Goal: Task Accomplishment & Management: Manage account settings

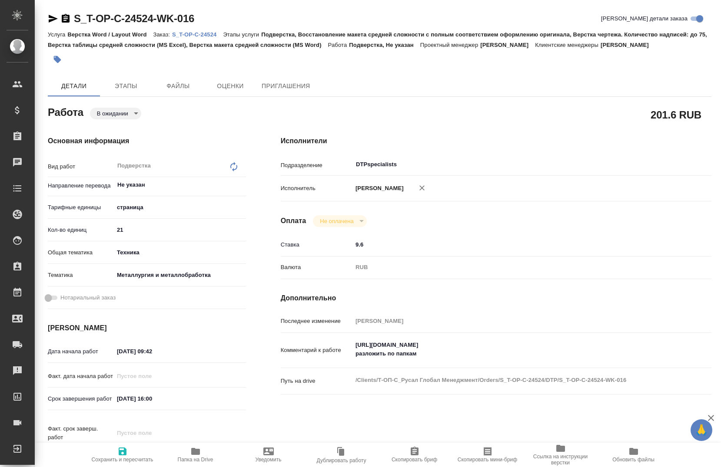
type textarea "x"
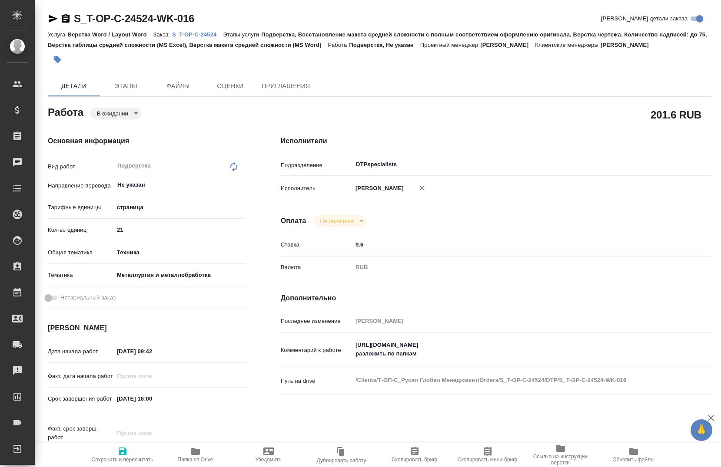
type textarea "x"
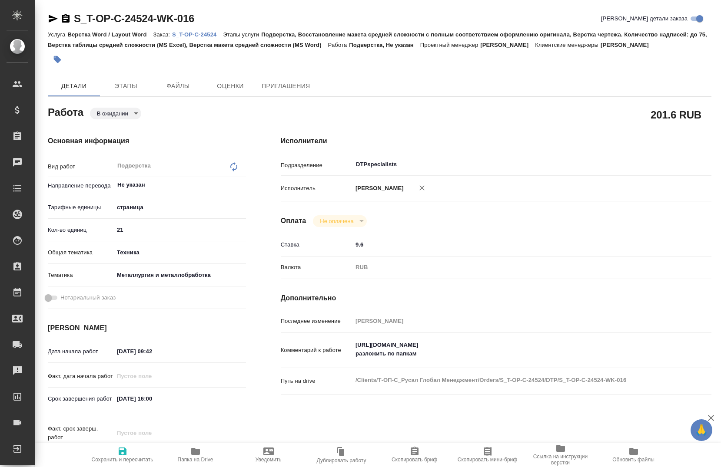
type textarea "x"
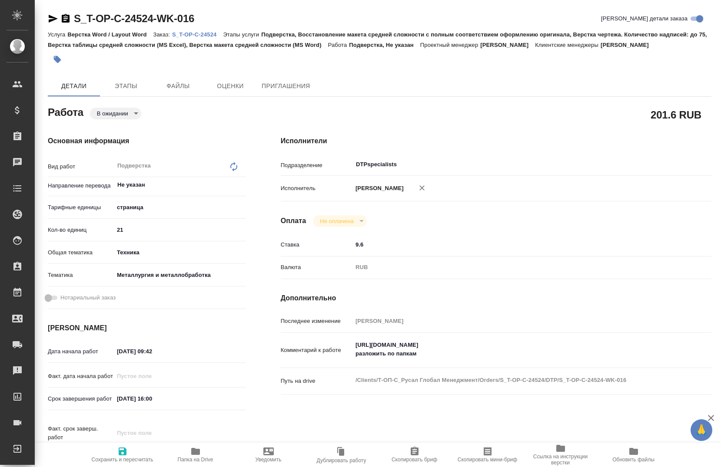
type textarea "x"
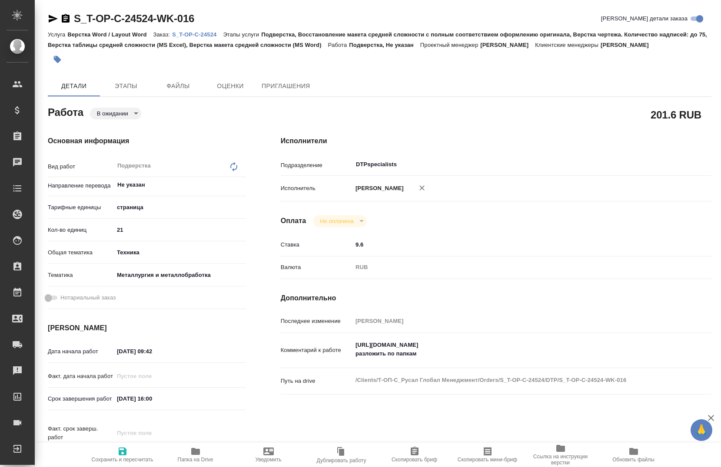
type textarea "x"
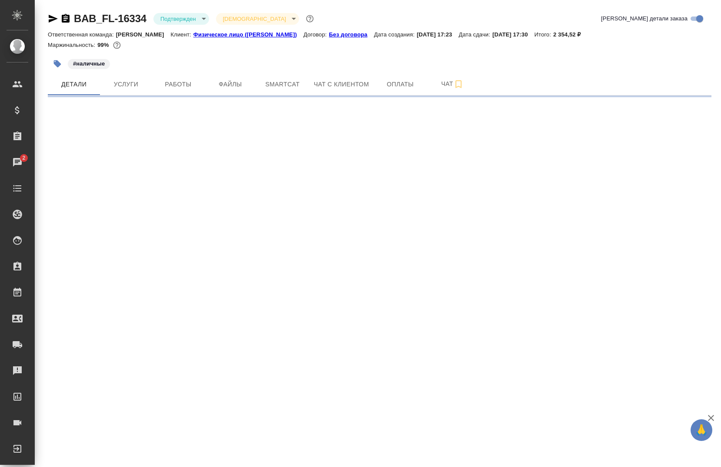
select select "RU"
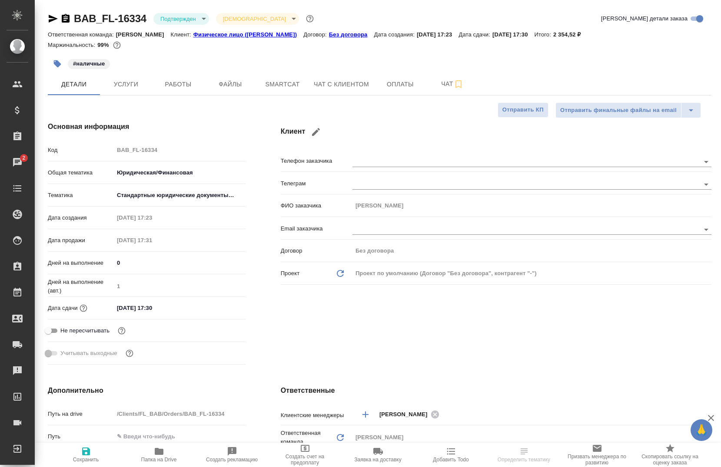
type textarea "x"
type input "[PERSON_NAME]"
type input "Тарабановская Анастасия"
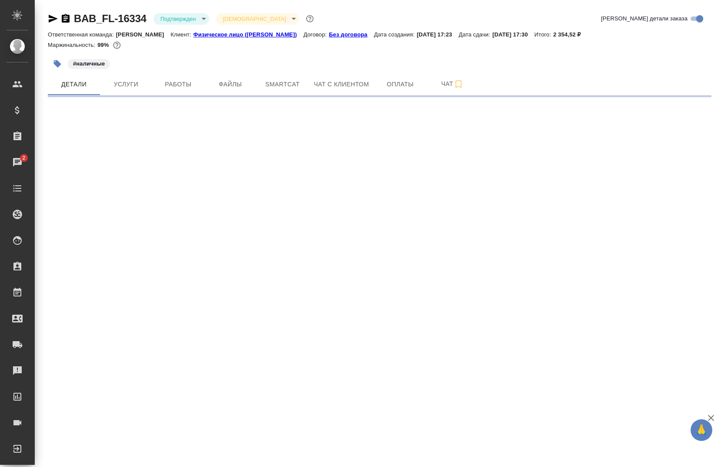
select select "RU"
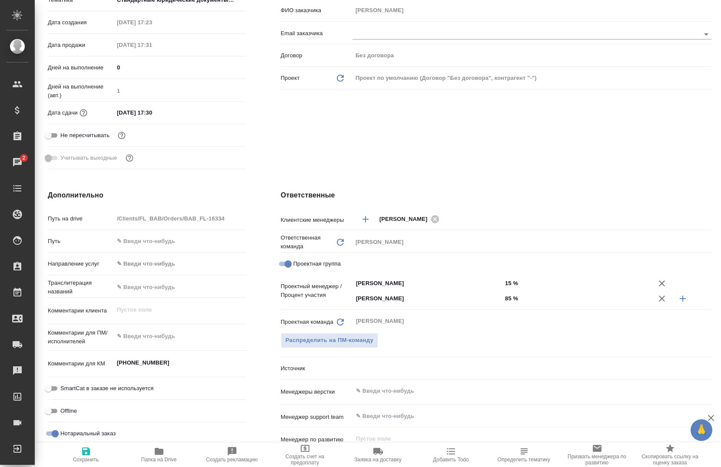
scroll to position [209, 0]
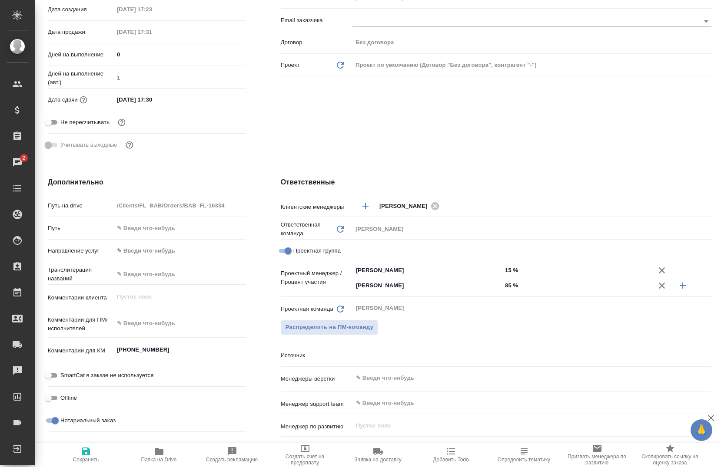
click at [658, 283] on icon "button" at bounding box center [661, 286] width 10 height 10
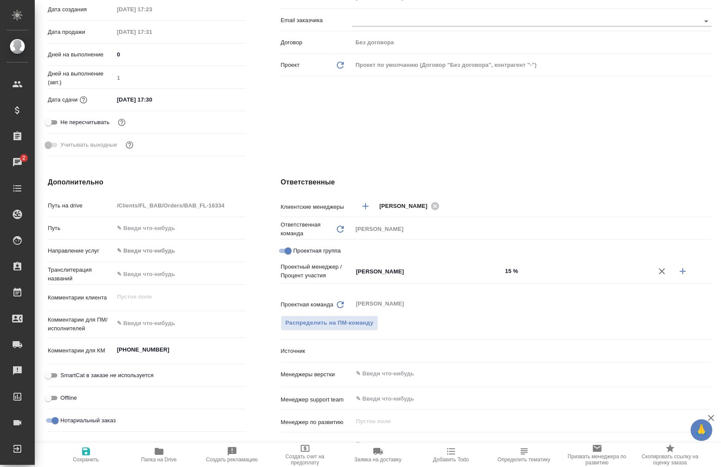
type textarea "x"
click at [686, 279] on button "button" at bounding box center [682, 271] width 21 height 21
type textarea "x"
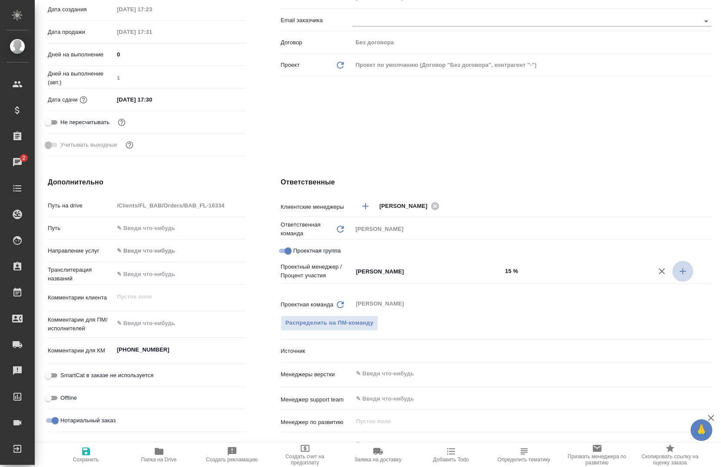
type textarea "x"
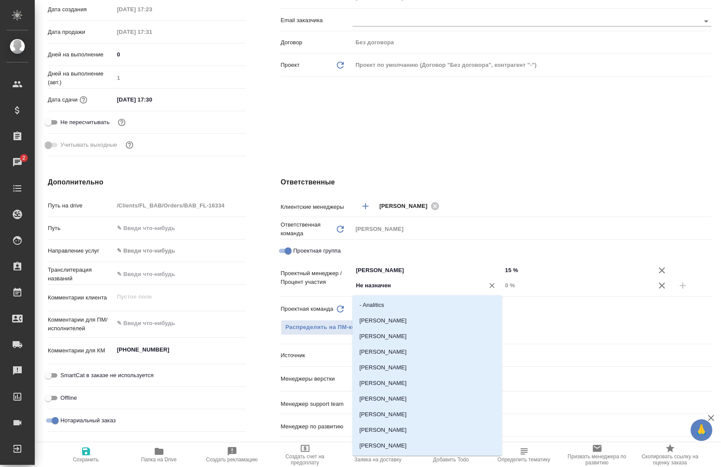
click at [431, 287] on input "Не назначен" at bounding box center [412, 286] width 115 height 10
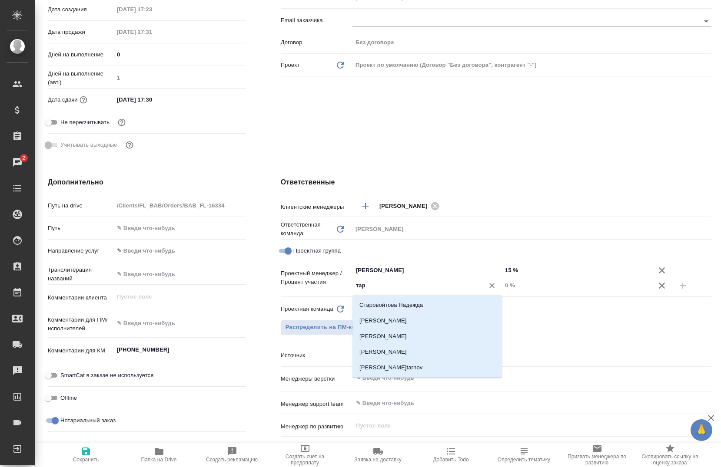
type input "тара"
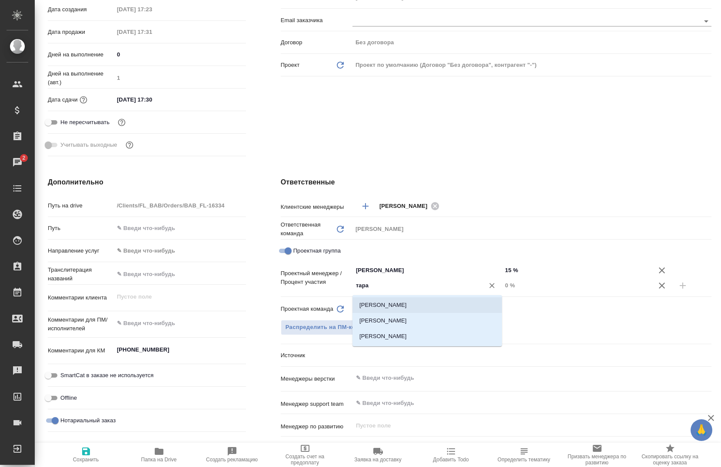
click at [425, 302] on li "Тарабановская Анастасия" at bounding box center [426, 306] width 149 height 16
type textarea "x"
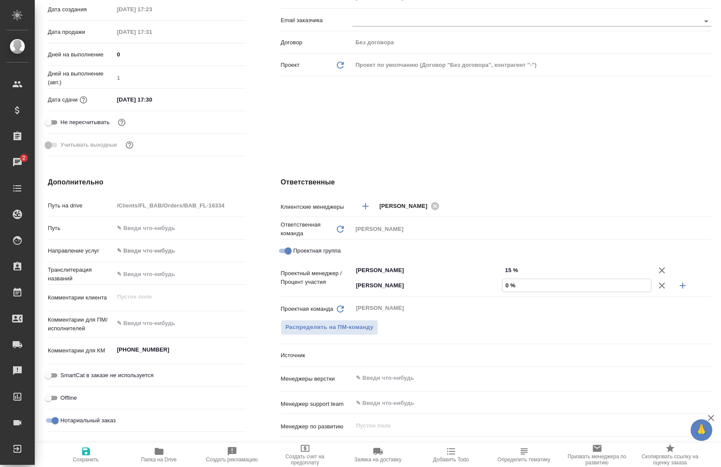
click at [504, 289] on input "0 %" at bounding box center [576, 285] width 149 height 13
type textarea "x"
type input "5 %"
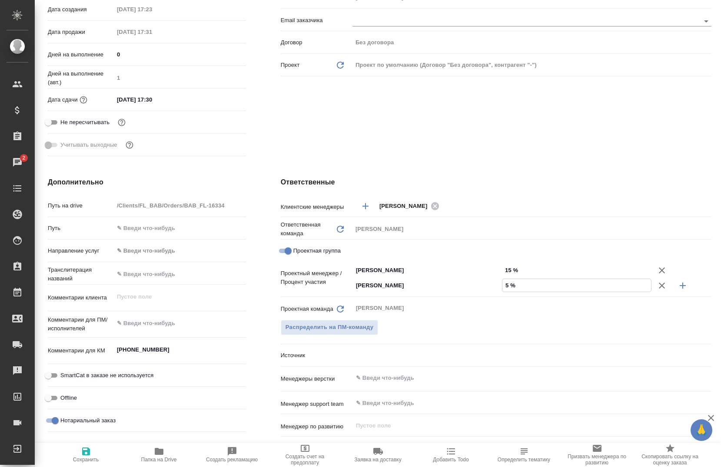
type textarea "x"
type input "5 %"
click at [677, 285] on icon "button" at bounding box center [682, 286] width 10 height 10
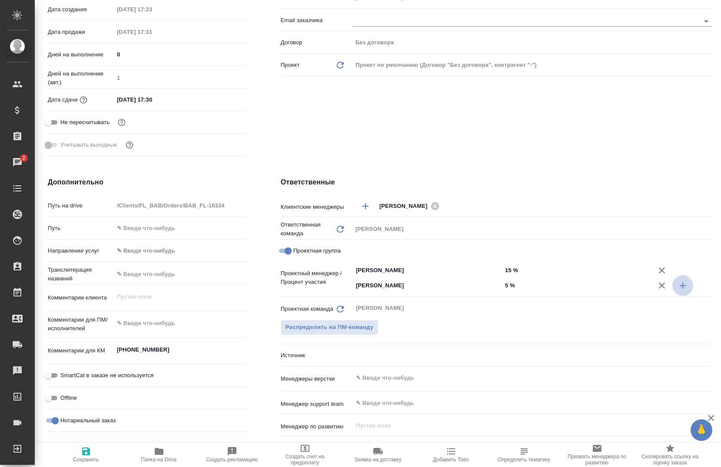
type textarea "x"
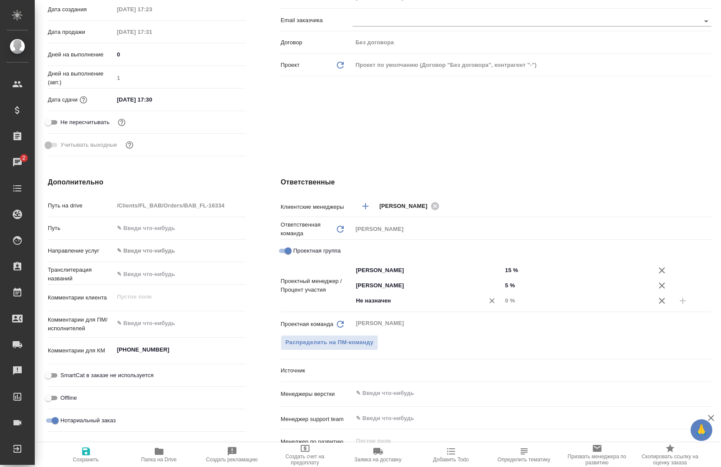
click at [388, 300] on input "Не назначен" at bounding box center [412, 301] width 115 height 10
type input "с"
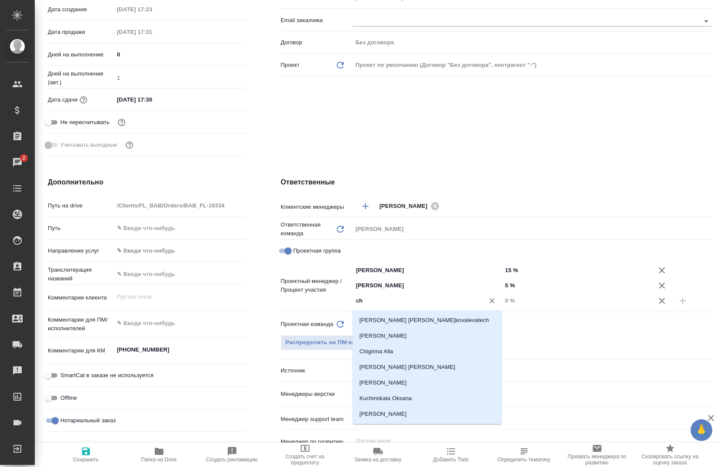
type input "che"
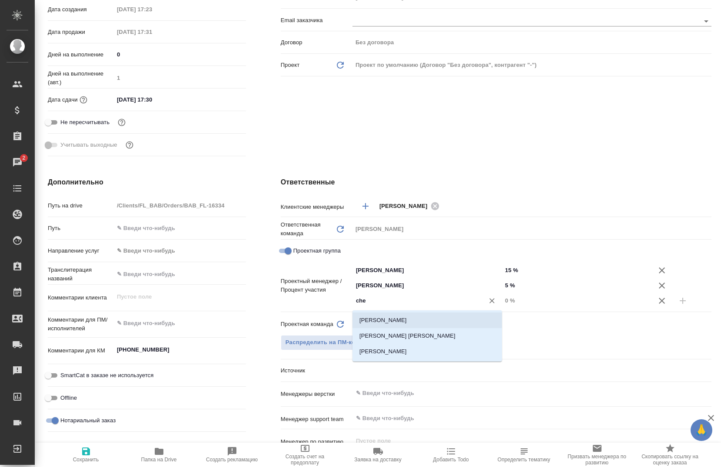
click at [401, 316] on li "[PERSON_NAME]" at bounding box center [426, 321] width 149 height 16
type textarea "x"
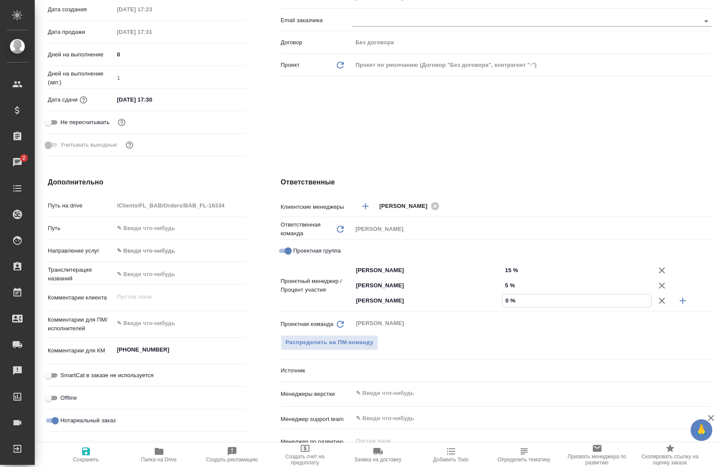
click at [503, 298] on input "0 %" at bounding box center [576, 301] width 149 height 13
type textarea "x"
type input "800 %"
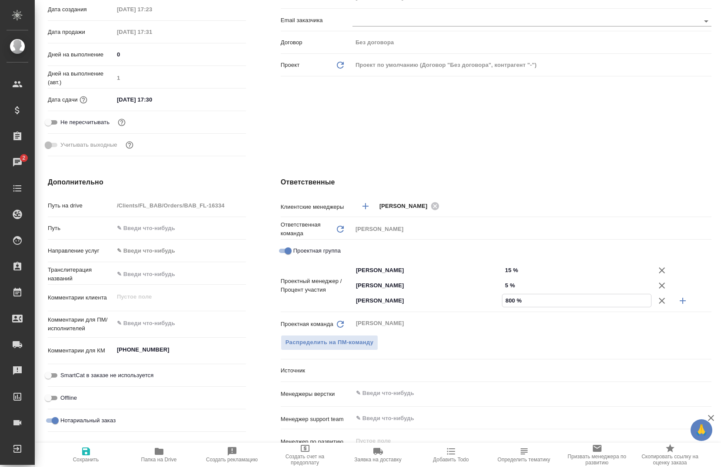
type textarea "x"
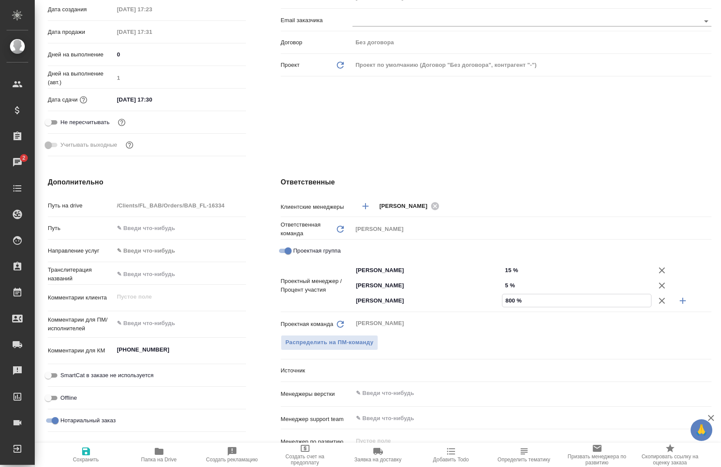
type textarea "x"
type input "80 %"
click at [611, 126] on div "Клиент Телефон заказчика Телеграм ФИО заказчика Юрий Email заказчика Договор Бе…" at bounding box center [495, 37] width 465 height 282
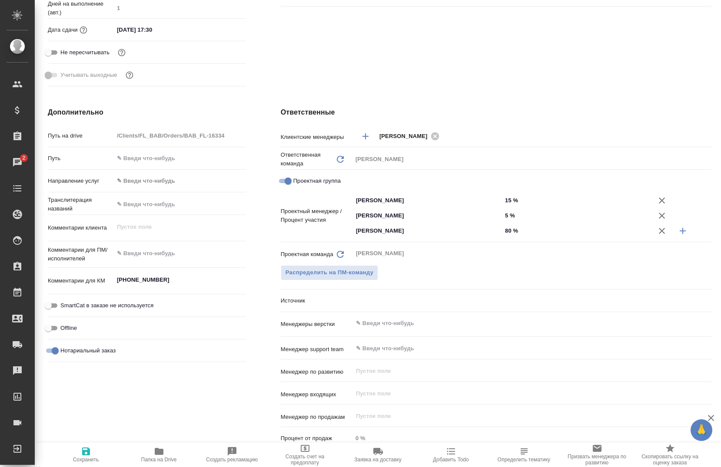
scroll to position [254, 0]
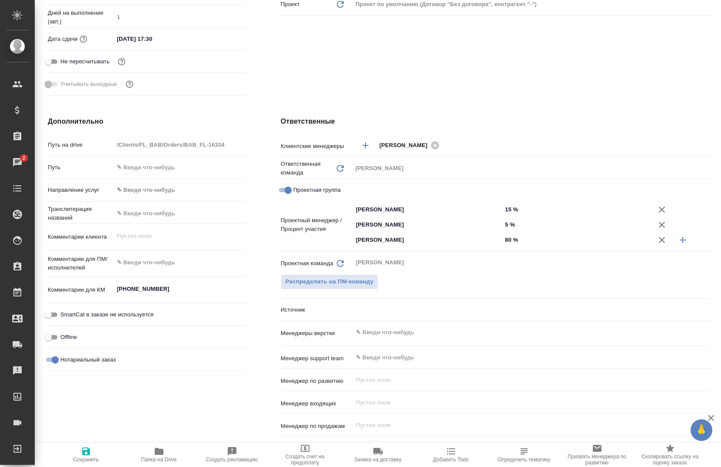
drag, startPoint x: 719, startPoint y: 269, endPoint x: 720, endPoint y: 216, distance: 53.0
click at [720, 216] on html "🙏 .cls-1 fill:#fff; AWATERA Chernova Anna Клиенты Спецификации Заказы 2 Чаты To…" at bounding box center [360, 233] width 721 height 467
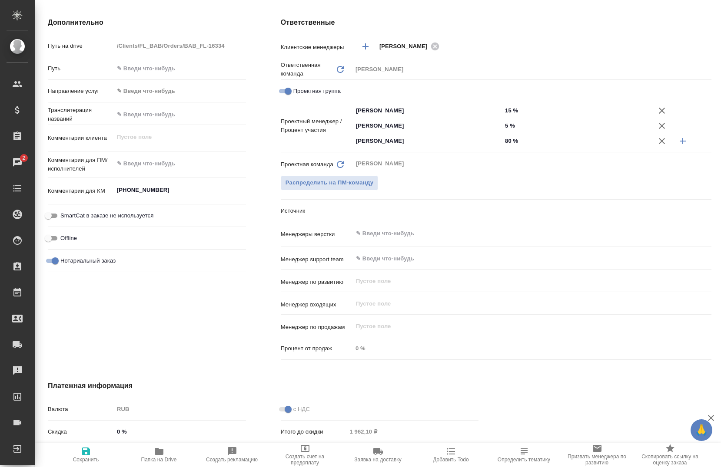
scroll to position [401, 0]
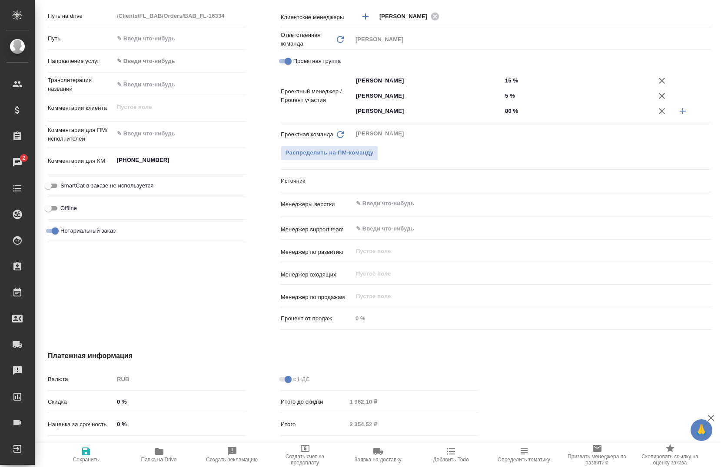
drag, startPoint x: 718, startPoint y: 234, endPoint x: 713, endPoint y: 277, distance: 43.7
click at [713, 277] on div "BAB_FL-16334 Подтвержден confirmed Святая троица holyTrinity Кратко детали зака…" at bounding box center [378, 233] width 686 height 467
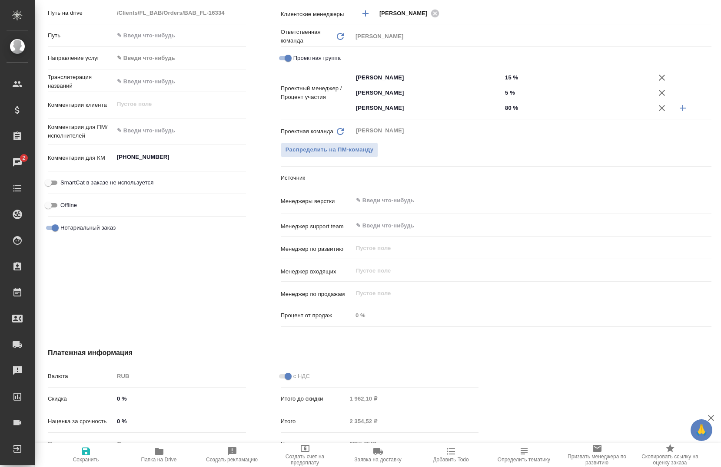
scroll to position [461, 0]
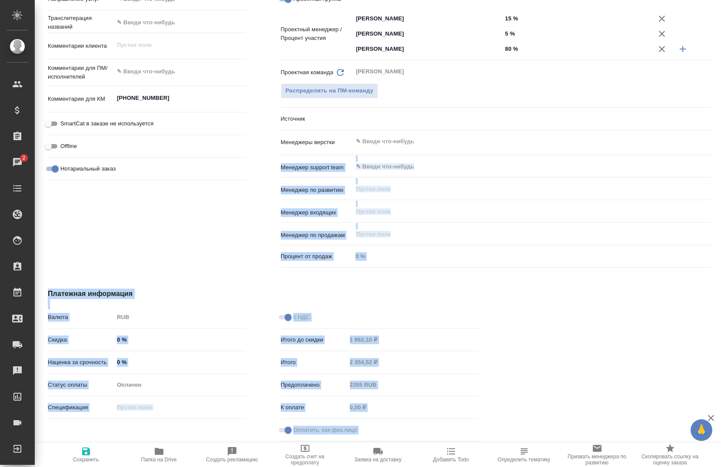
drag, startPoint x: 720, startPoint y: 267, endPoint x: 720, endPoint y: 156, distance: 110.8
click at [720, 156] on html "🙏 .cls-1 fill:#fff; AWATERA Chernova Anna Клиенты Спецификации Заказы 2 Чаты To…" at bounding box center [360, 233] width 721 height 467
click at [181, 285] on div "Платежная информация Валюта RUB RUB Скидка 0 % Наценка за срочность 0 % Статус …" at bounding box center [262, 367] width 465 height 191
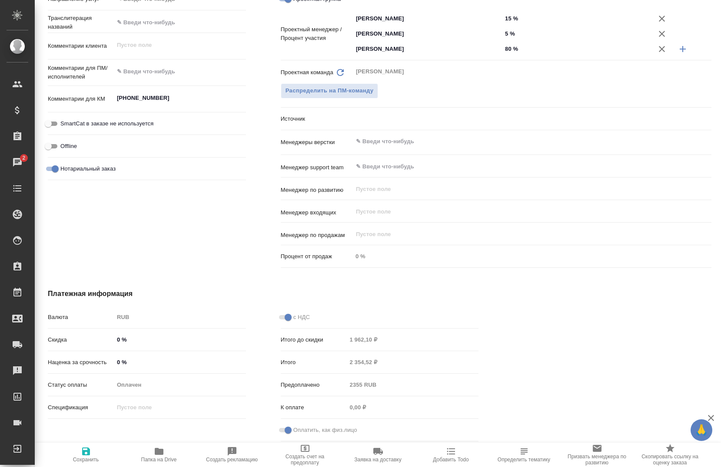
type textarea "x"
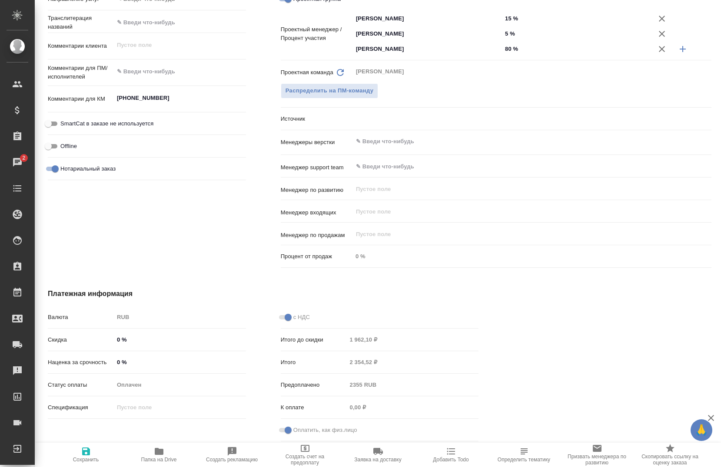
type textarea "x"
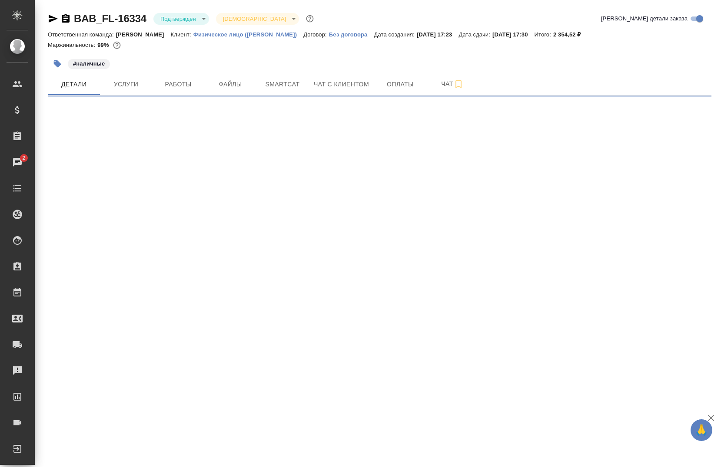
select select "RU"
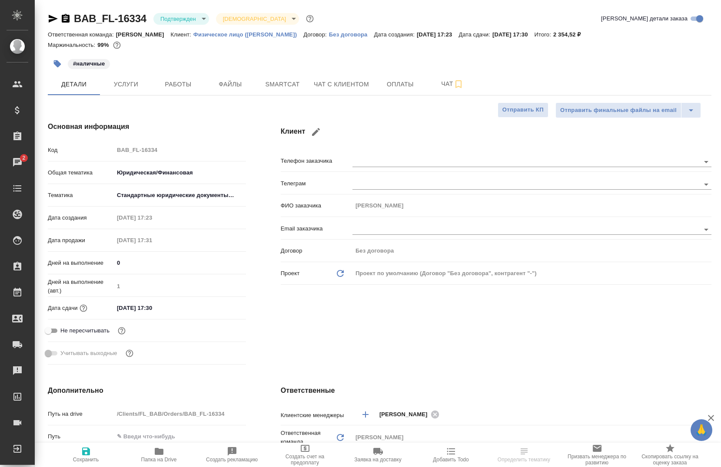
type textarea "x"
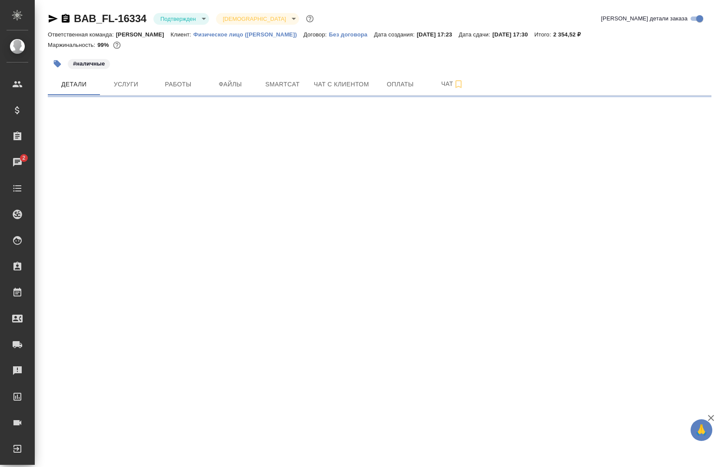
select select "RU"
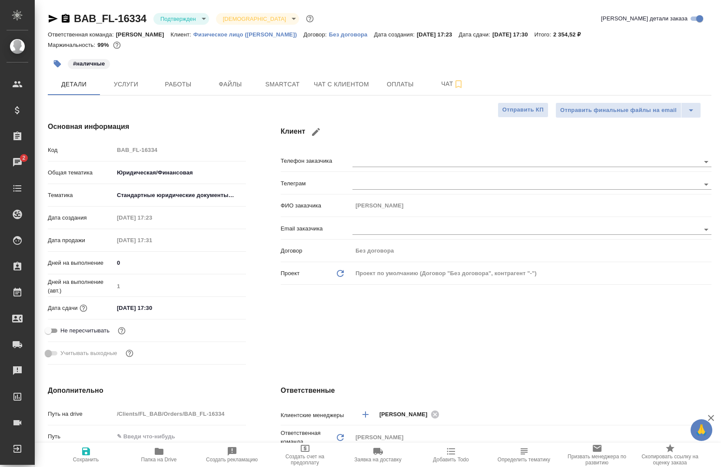
type textarea "x"
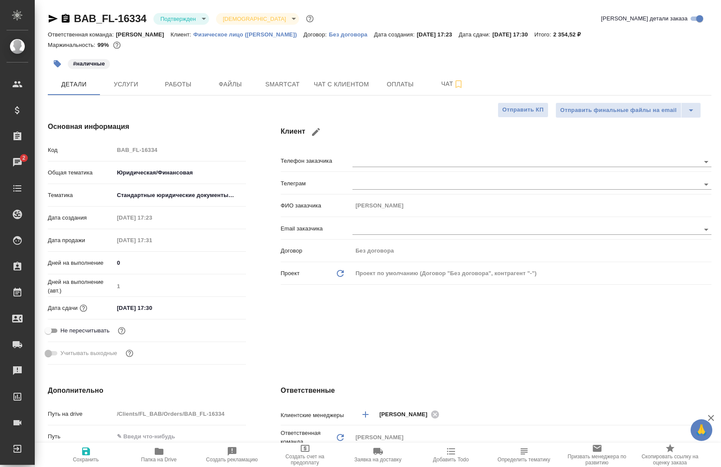
type textarea "x"
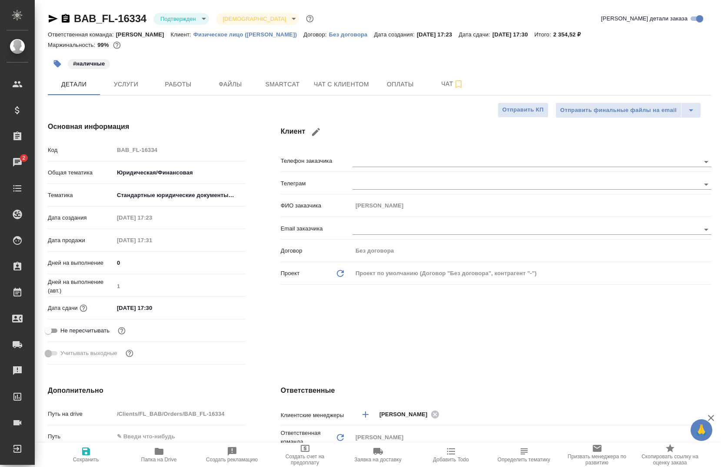
type textarea "x"
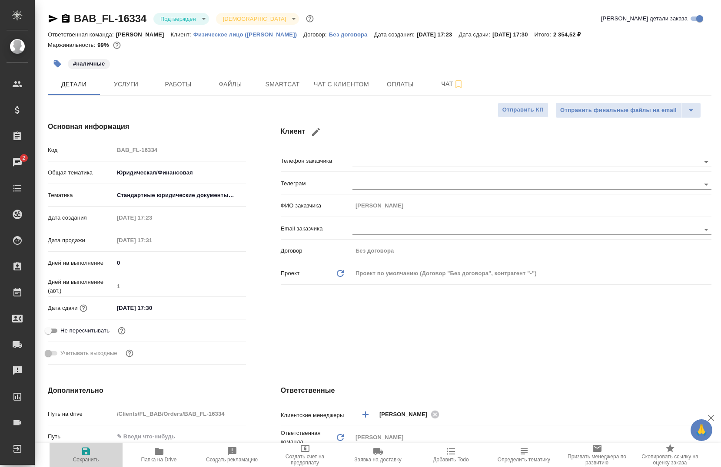
click at [92, 455] on span "Сохранить" at bounding box center [86, 455] width 63 height 17
type textarea "x"
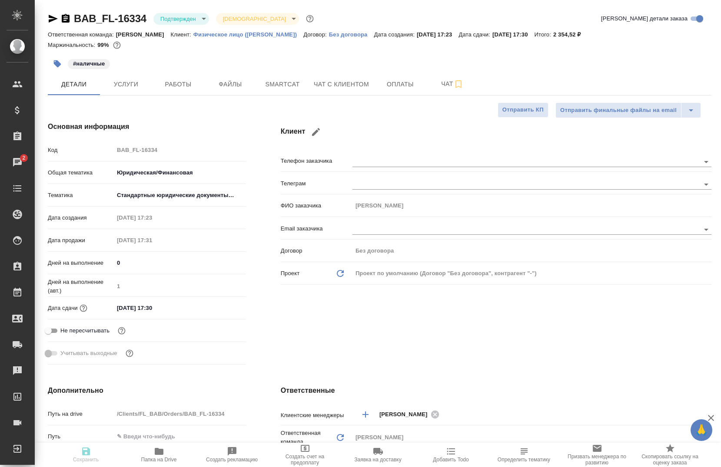
type textarea "x"
click at [116, 90] on button "Услуги" at bounding box center [126, 84] width 52 height 22
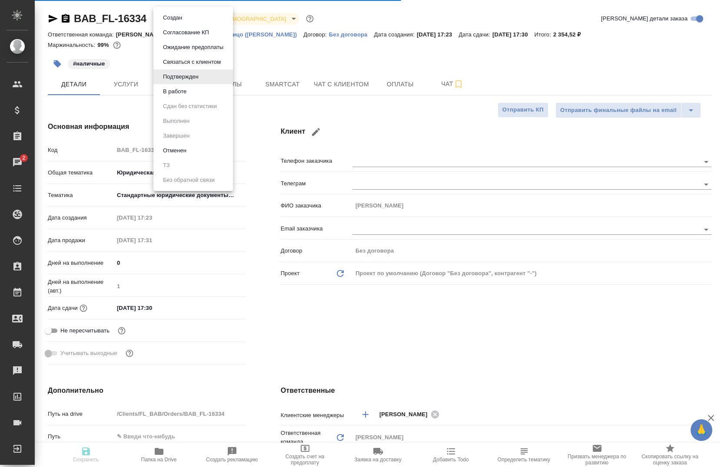
click at [186, 21] on body "🙏 .cls-1 fill:#fff; AWATERA Chernova Anna Клиенты Спецификации Заказы 2 Чаты To…" at bounding box center [360, 233] width 721 height 467
click at [187, 93] on button "В работе" at bounding box center [174, 92] width 29 height 10
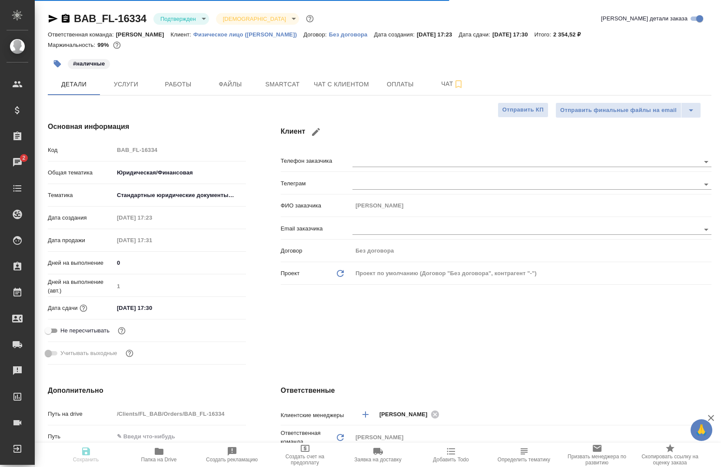
type textarea "x"
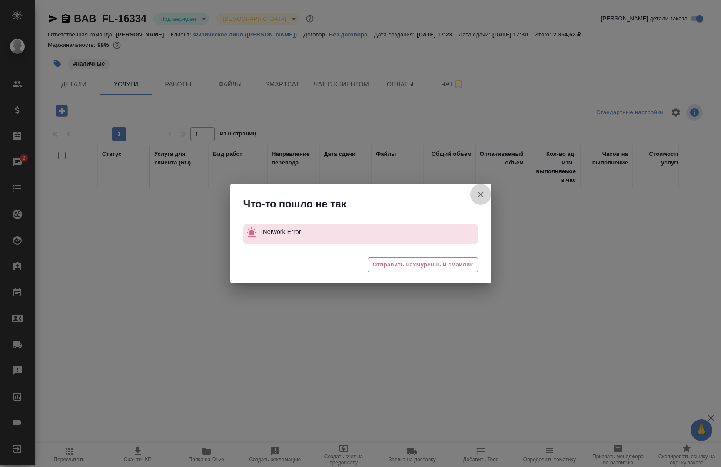
click at [479, 192] on icon "button" at bounding box center [480, 194] width 10 height 10
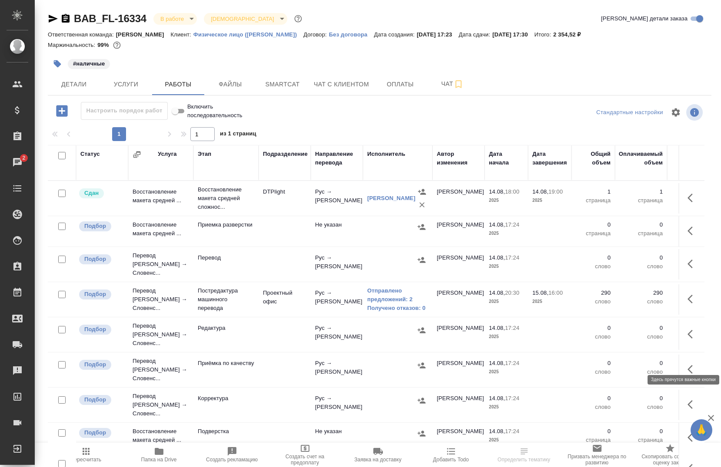
click at [685, 359] on button "button" at bounding box center [692, 369] width 21 height 21
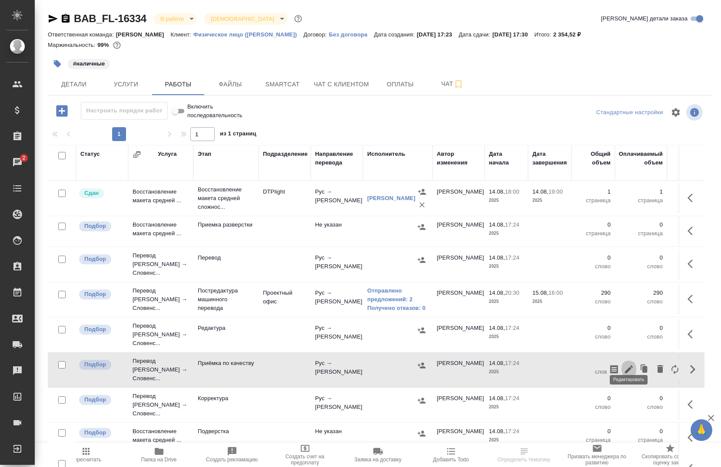
click at [630, 359] on button "button" at bounding box center [628, 369] width 15 height 21
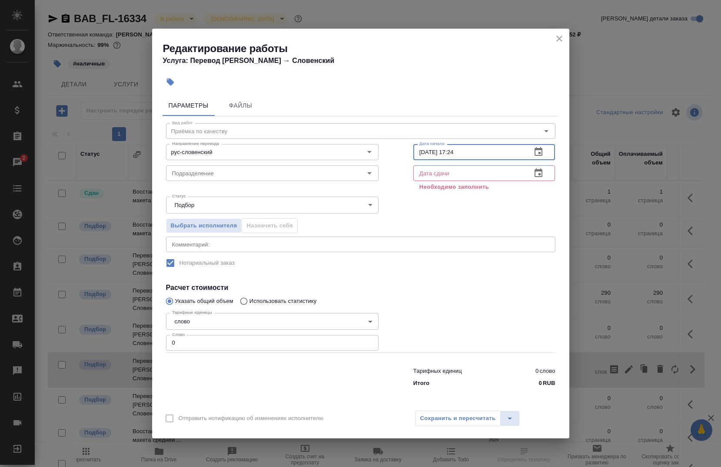
click at [424, 149] on input "14.08.2025 17:24" at bounding box center [469, 152] width 112 height 16
click at [462, 151] on input "15.08.2025 17:24" at bounding box center [469, 152] width 112 height 16
type input "[DATE] 16:00"
click at [452, 171] on input "text" at bounding box center [469, 174] width 112 height 16
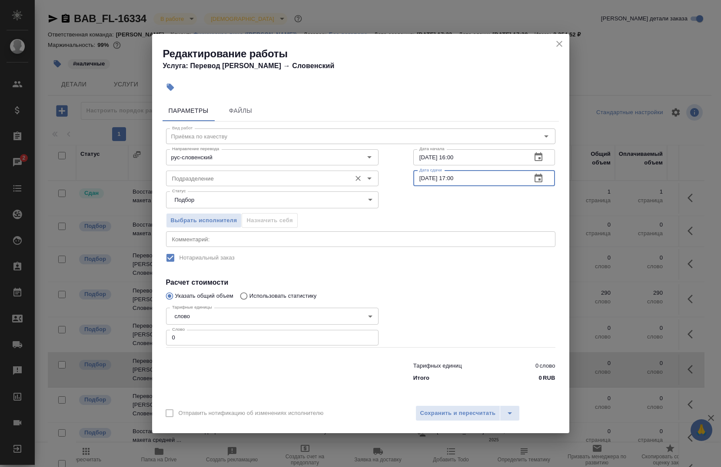
type input "15.08.2025 17:00"
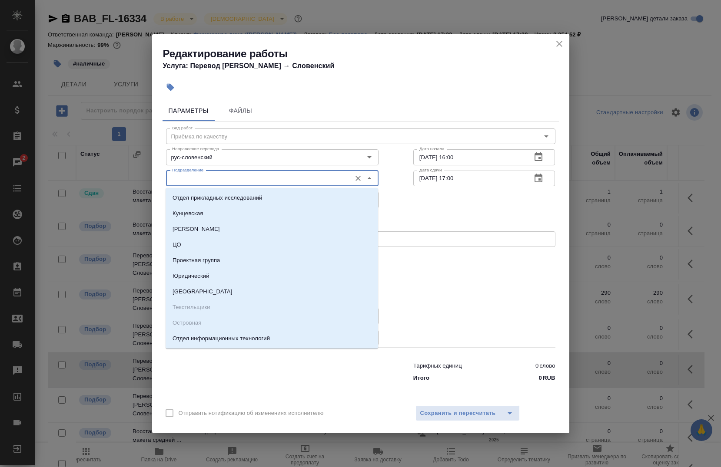
click at [303, 179] on input "Подразделение" at bounding box center [258, 178] width 178 height 10
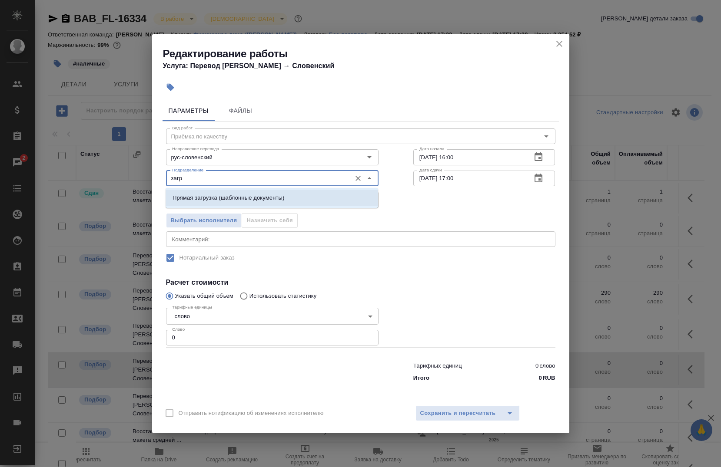
click at [285, 196] on li "Прямая загрузка (шаблонные документы)" at bounding box center [272, 198] width 212 height 16
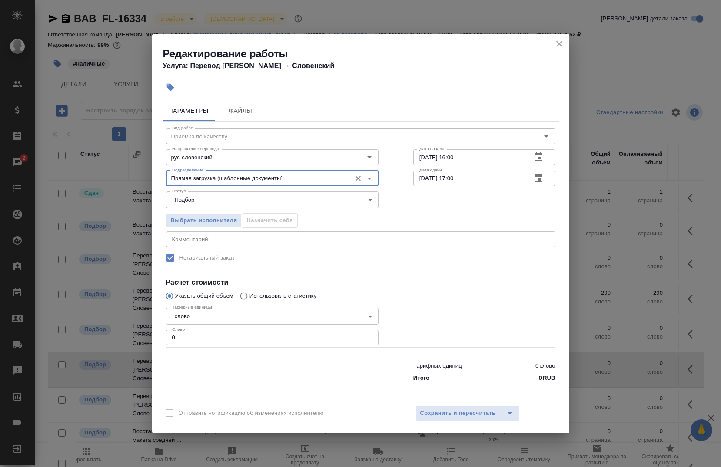
type input "Прямая загрузка (шаблонные документы)"
click at [209, 339] on input "0" at bounding box center [272, 338] width 212 height 16
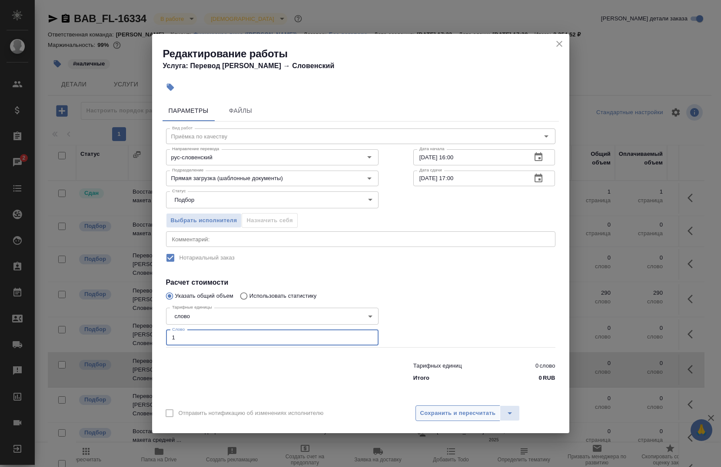
type input "1"
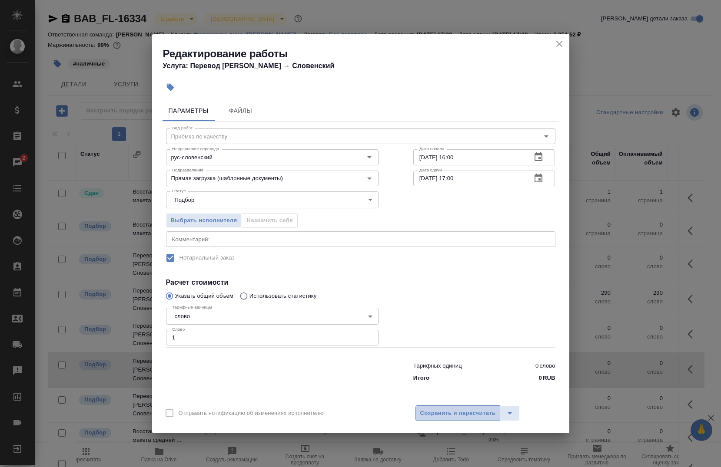
click at [450, 412] on span "Сохранить и пересчитать" at bounding box center [458, 414] width 76 height 10
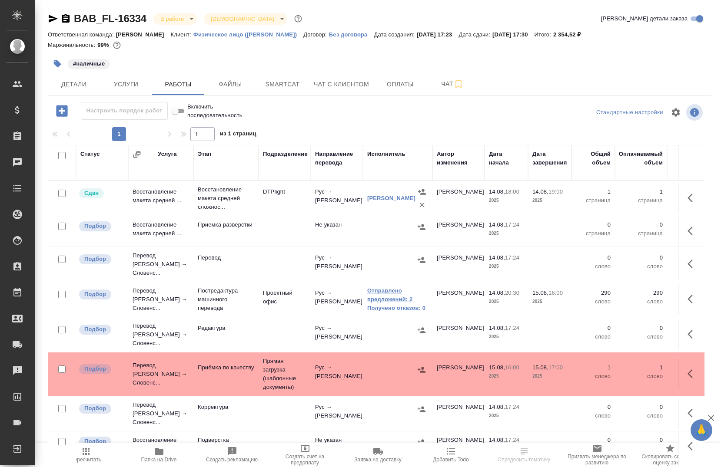
click at [382, 296] on link "Отправлено предложений: 2" at bounding box center [397, 295] width 61 height 17
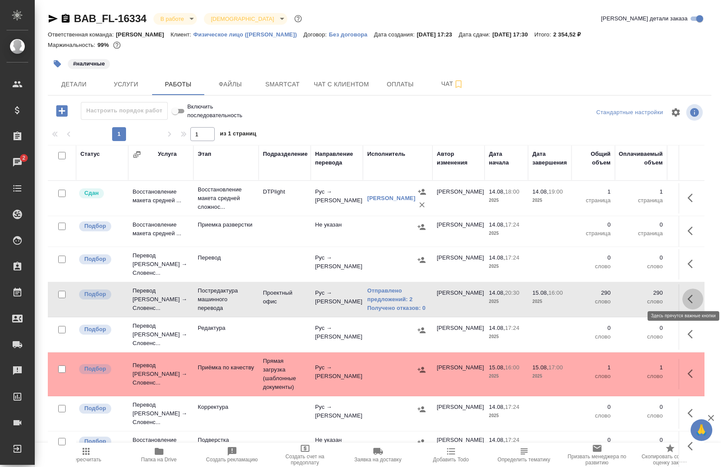
click at [688, 303] on button "button" at bounding box center [692, 299] width 21 height 21
click at [630, 295] on icon "button" at bounding box center [629, 299] width 8 height 8
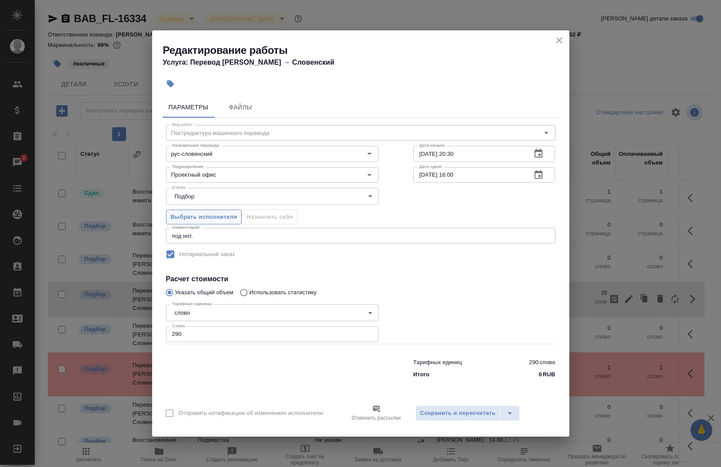
click at [219, 216] on span "Выбрать исполнителя" at bounding box center [204, 217] width 66 height 10
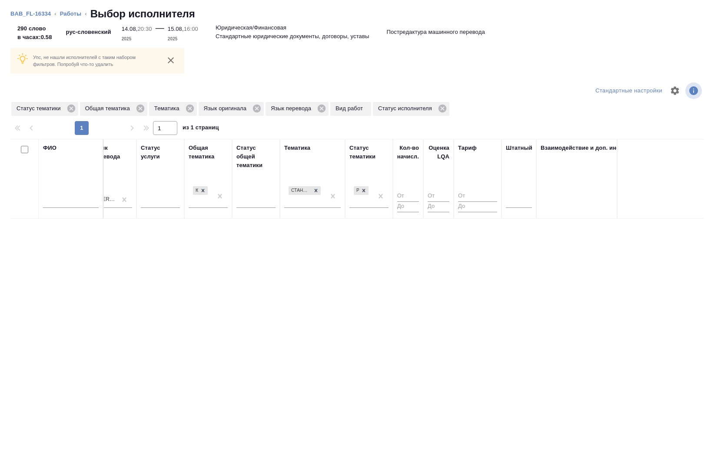
scroll to position [0, 513]
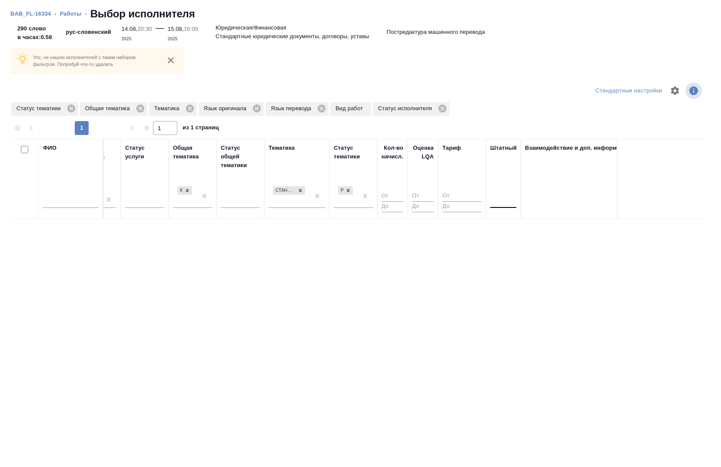
click at [497, 202] on div at bounding box center [503, 199] width 26 height 13
click at [500, 231] on div "Нет" at bounding box center [555, 227] width 130 height 16
click at [348, 192] on icon at bounding box center [348, 190] width 6 height 6
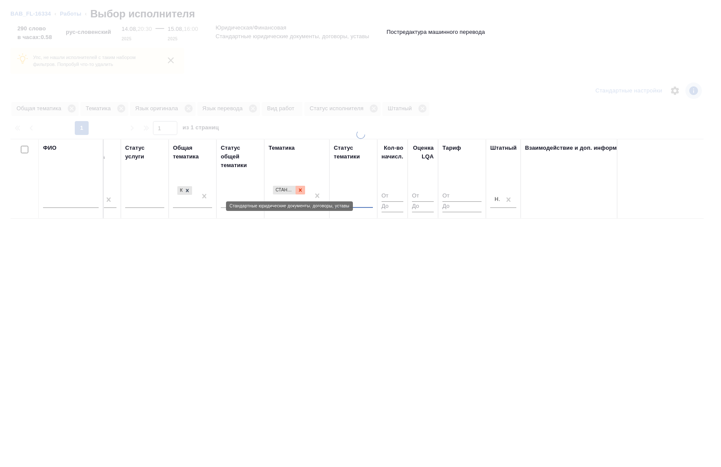
click at [297, 192] on icon at bounding box center [300, 190] width 6 height 6
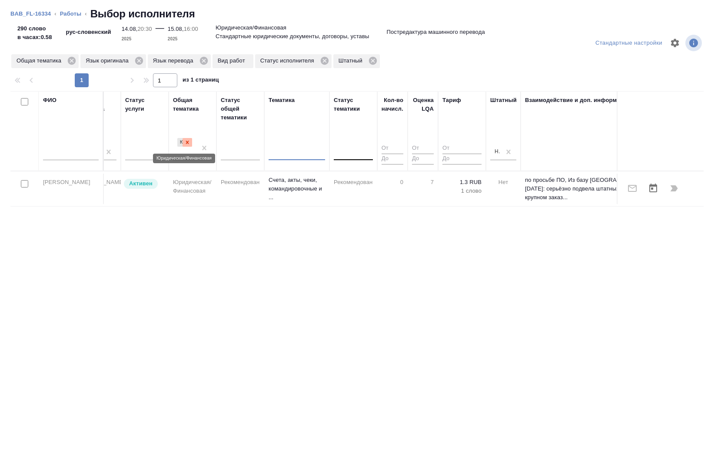
click at [187, 144] on icon at bounding box center [187, 142] width 6 height 6
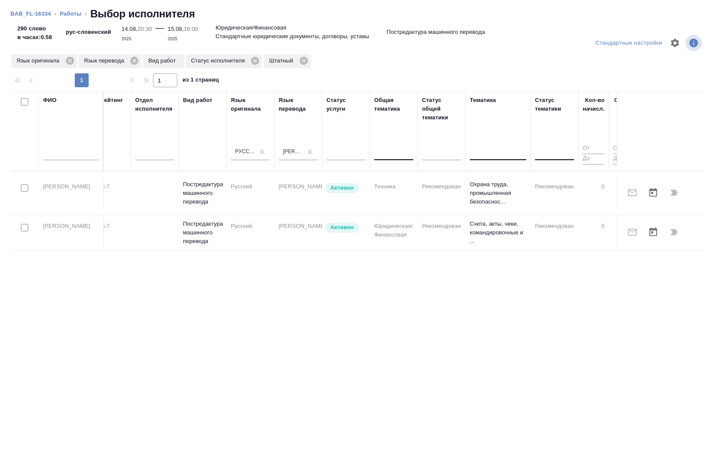
scroll to position [0, 306]
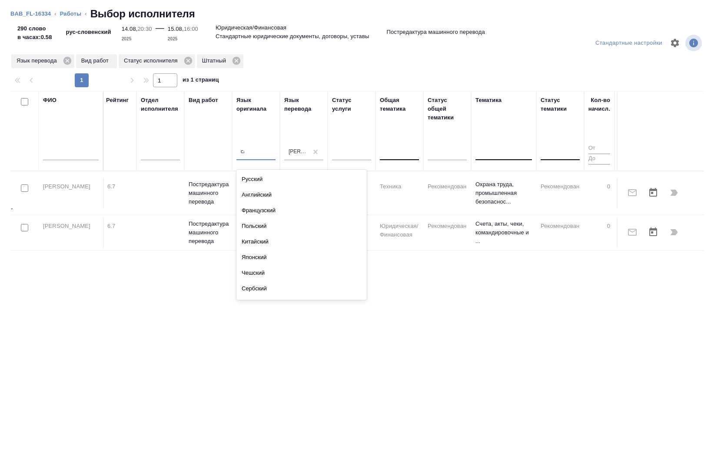
type input "сло"
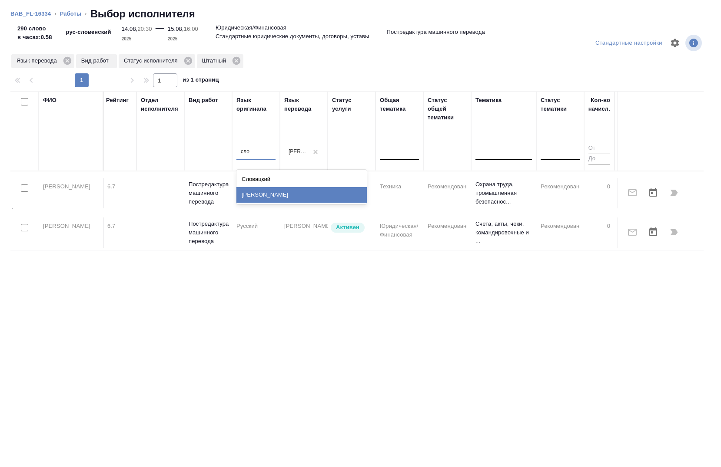
click at [259, 190] on div "[PERSON_NAME]" at bounding box center [301, 195] width 130 height 16
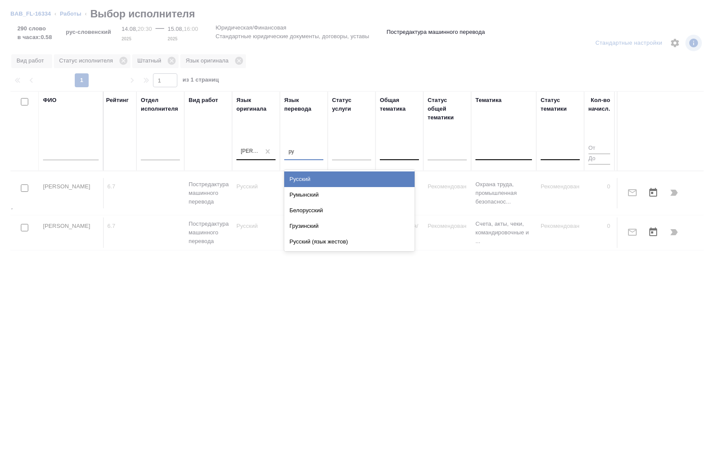
type input "рус"
click at [313, 177] on div "Русский" at bounding box center [349, 180] width 130 height 16
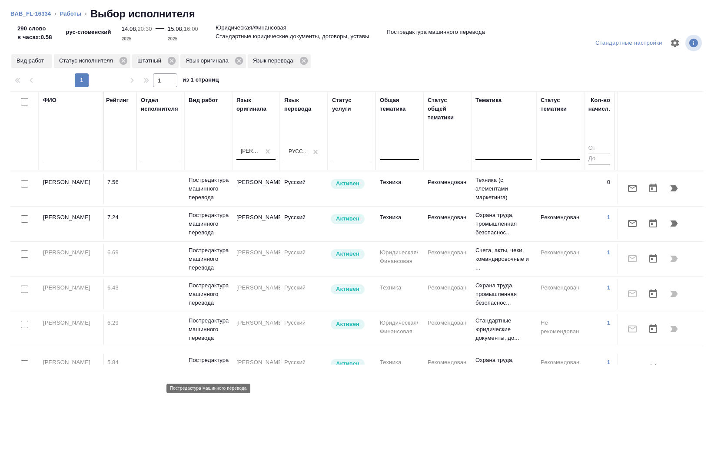
click at [220, 357] on p "Постредактура машинного перевода" at bounding box center [208, 369] width 39 height 26
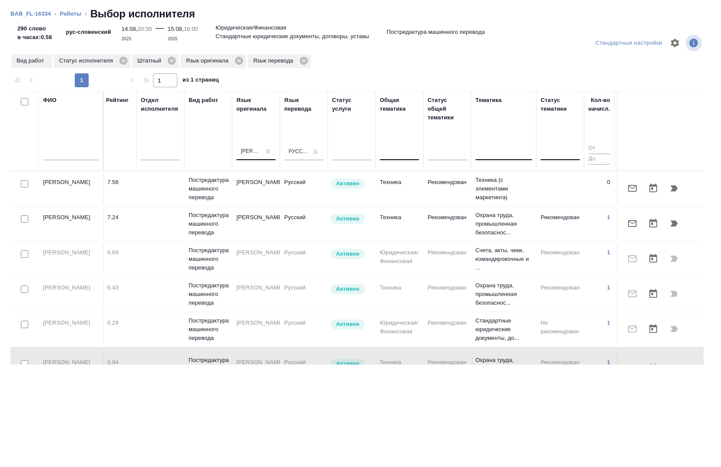
drag, startPoint x: 220, startPoint y: 357, endPoint x: 188, endPoint y: 358, distance: 31.7
click at [188, 206] on td "Постредактура машинного перевода" at bounding box center [208, 189] width 48 height 35
click at [23, 184] on input "checkbox" at bounding box center [24, 183] width 7 height 7
checkbox input "true"
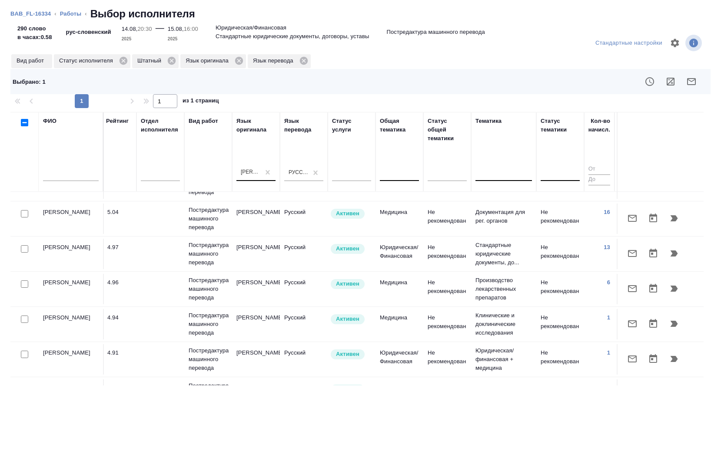
scroll to position [284, 306]
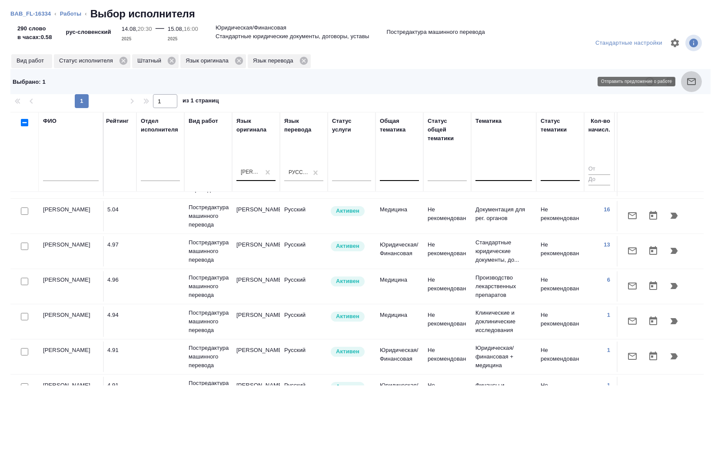
click at [689, 81] on icon "button" at bounding box center [691, 81] width 10 height 10
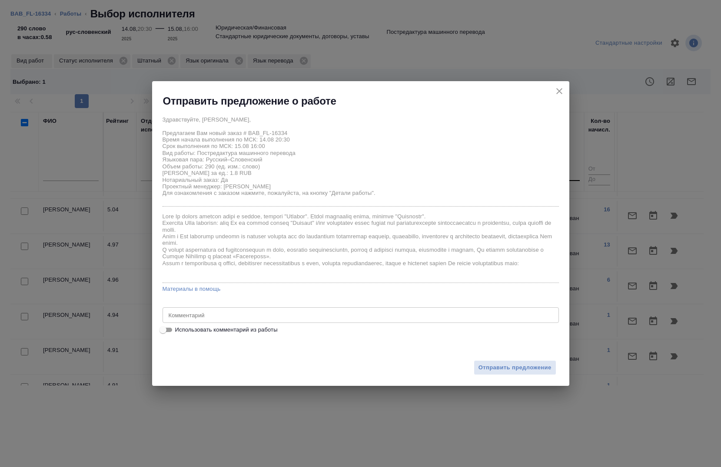
click at [259, 326] on span "Использовать комментарий из работы" at bounding box center [226, 330] width 103 height 9
click at [179, 326] on input "Использовать комментарий из работы" at bounding box center [162, 330] width 31 height 10
checkbox input "true"
type textarea "под нот."
click at [518, 370] on span "Отправить предложение" at bounding box center [514, 368] width 73 height 10
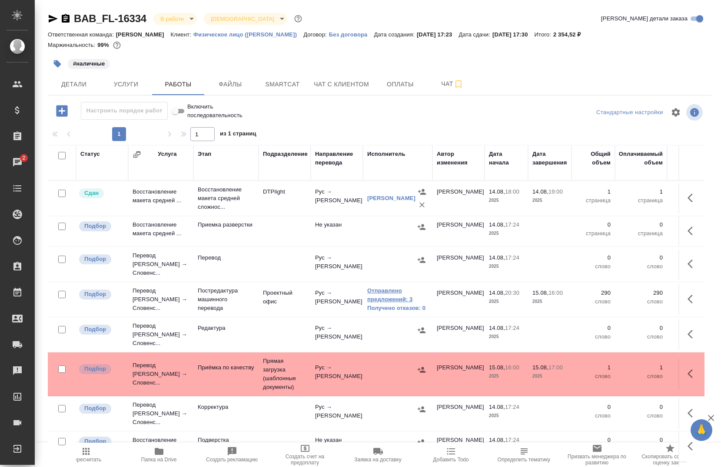
click at [385, 298] on link "Отправлено предложений: 3" at bounding box center [397, 295] width 61 height 17
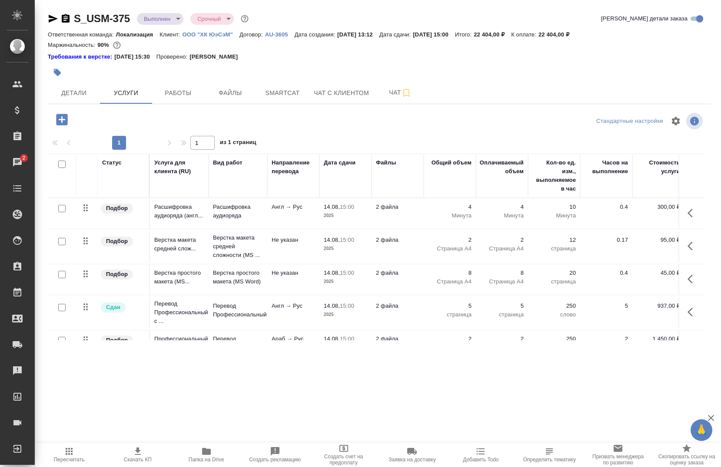
click at [207, 35] on p "ООО "ХК ЮэСэМ"" at bounding box center [210, 34] width 57 height 7
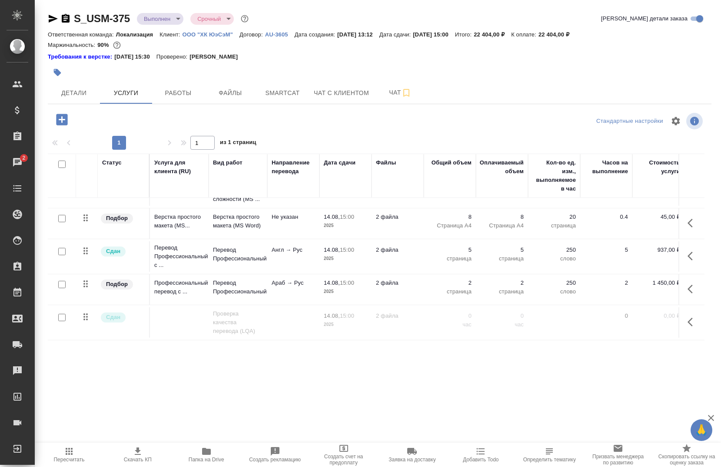
scroll to position [59, 0]
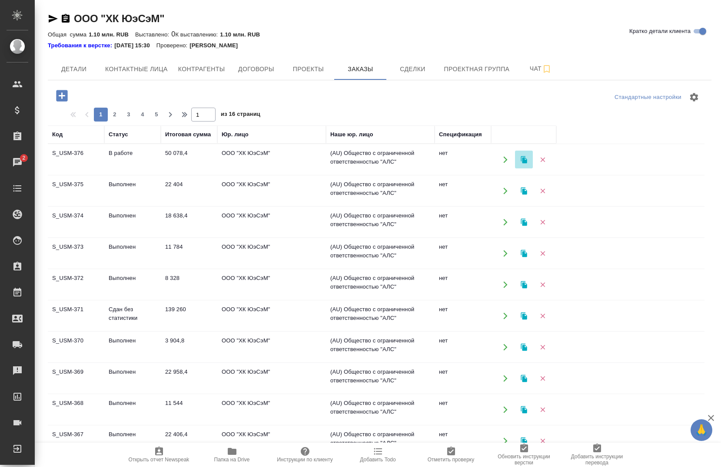
click at [521, 159] on icon "button" at bounding box center [523, 159] width 6 height 7
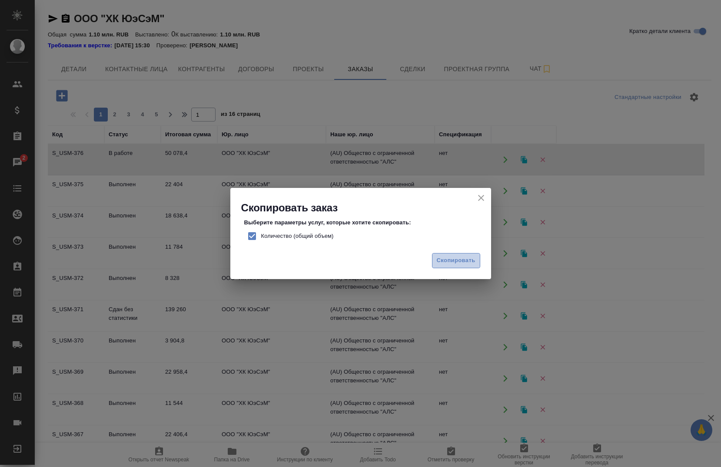
click at [457, 254] on button "Скопировать" at bounding box center [456, 260] width 48 height 15
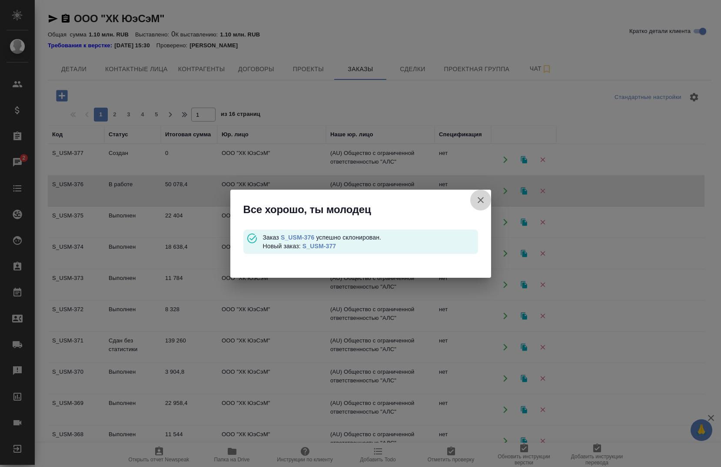
click at [477, 201] on icon "button" at bounding box center [480, 200] width 10 height 10
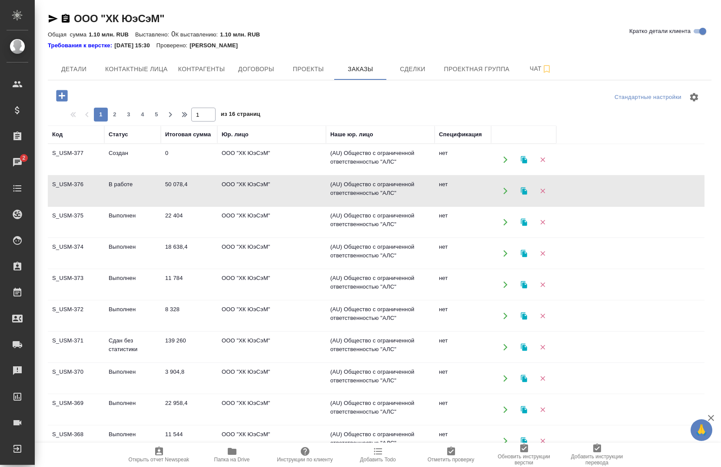
click at [71, 157] on td "S_USM-377" at bounding box center [76, 160] width 56 height 30
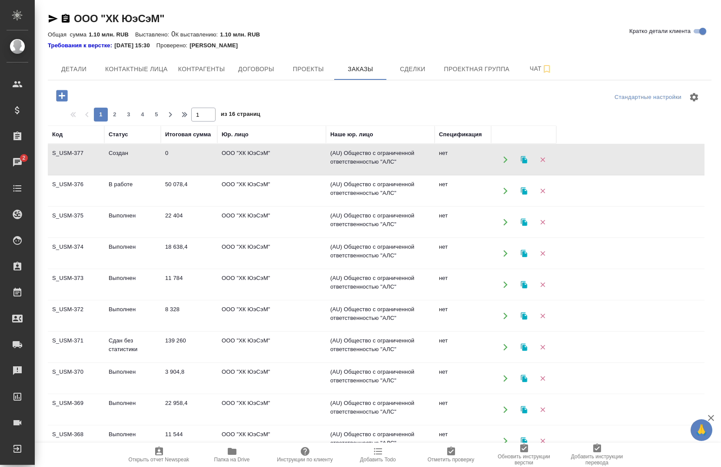
click at [75, 160] on td "S_USM-377" at bounding box center [76, 160] width 56 height 30
click at [501, 157] on icon "button" at bounding box center [505, 160] width 8 height 8
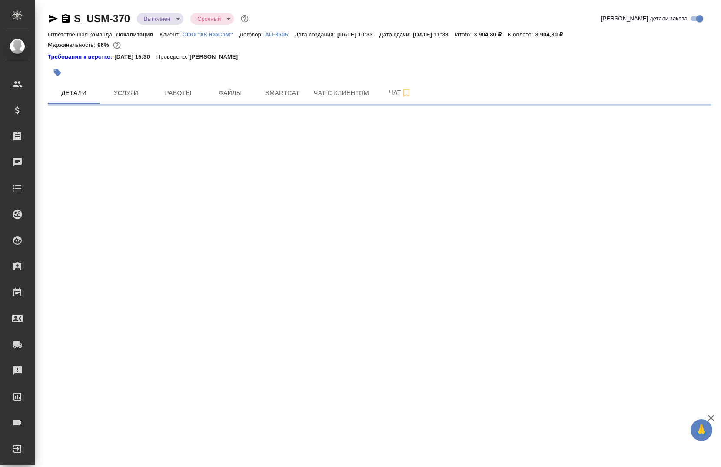
select select "RU"
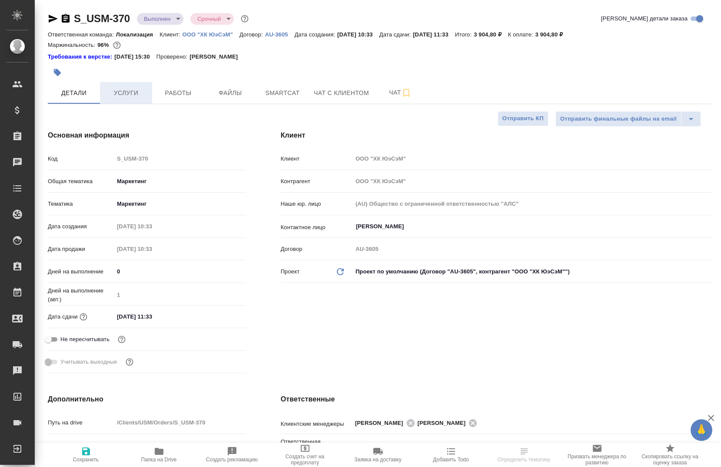
type textarea "x"
click at [125, 97] on span "Услуги" at bounding box center [126, 93] width 42 height 11
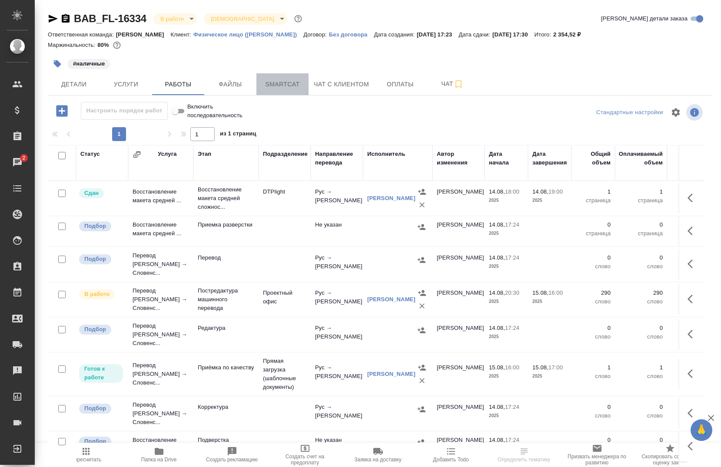
click at [282, 85] on span "Smartcat" at bounding box center [283, 84] width 42 height 11
click at [280, 84] on span "Smartcat" at bounding box center [283, 84] width 42 height 11
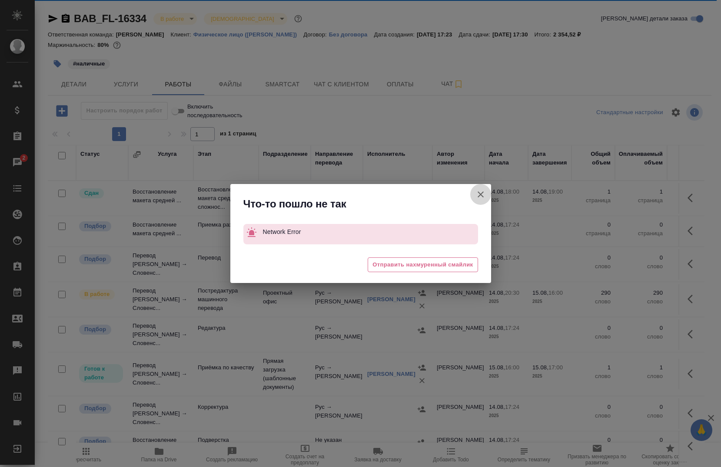
click at [479, 195] on icon "button" at bounding box center [480, 194] width 10 height 10
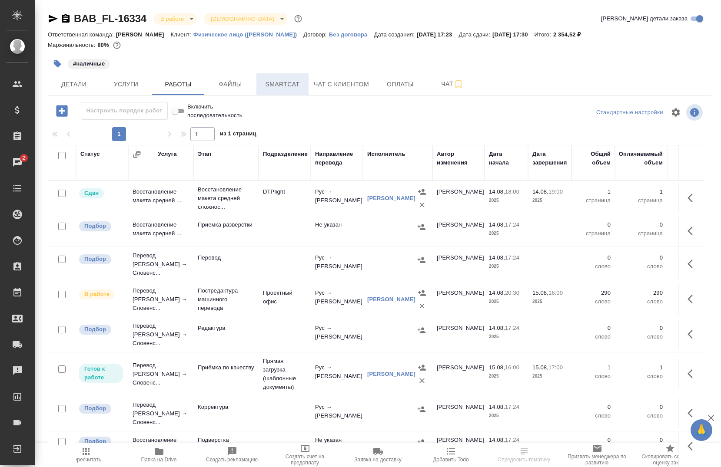
click at [275, 90] on button "Smartcat" at bounding box center [282, 84] width 52 height 22
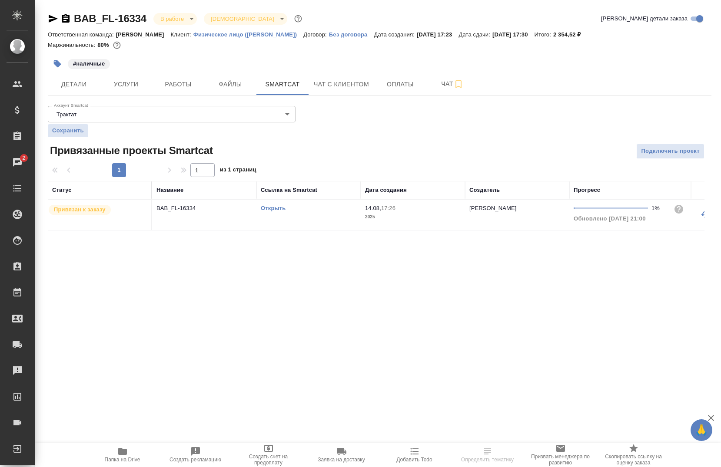
click at [272, 206] on link "Открыть" at bounding box center [273, 208] width 25 height 7
click at [186, 86] on span "Работы" at bounding box center [178, 84] width 42 height 11
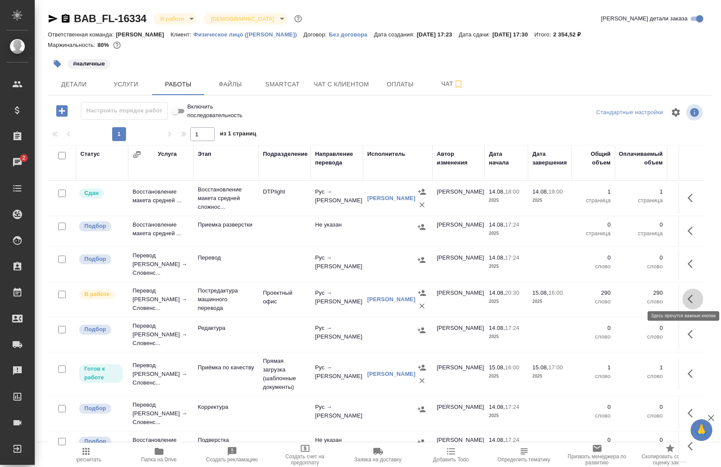
click at [687, 297] on icon "button" at bounding box center [689, 299] width 5 height 9
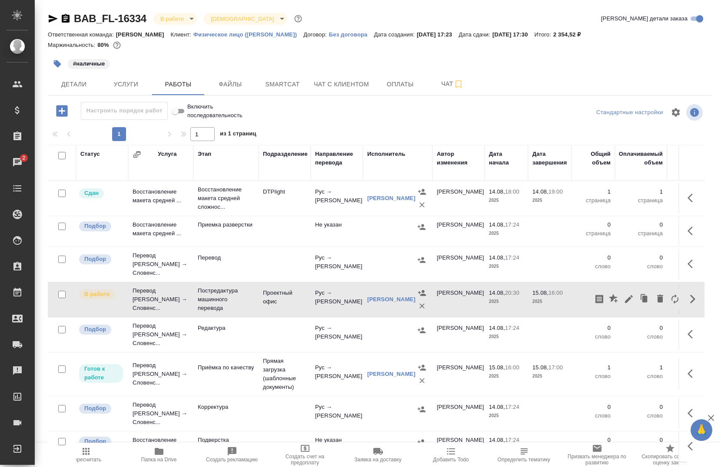
click at [64, 227] on input "checkbox" at bounding box center [61, 226] width 7 height 7
checkbox input "true"
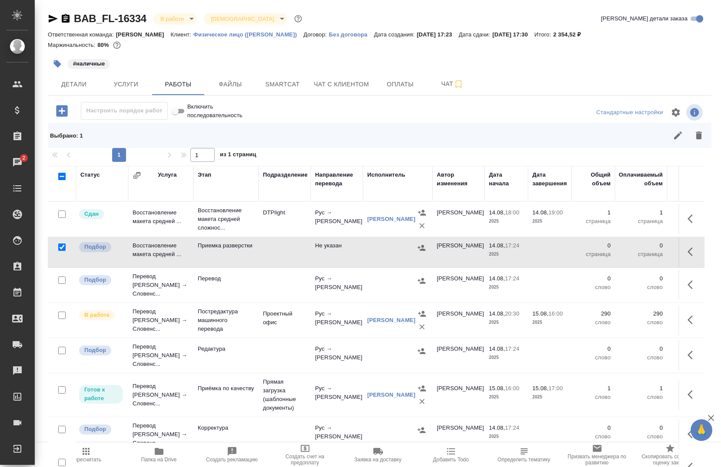
click at [61, 280] on input "checkbox" at bounding box center [61, 280] width 7 height 7
checkbox input "true"
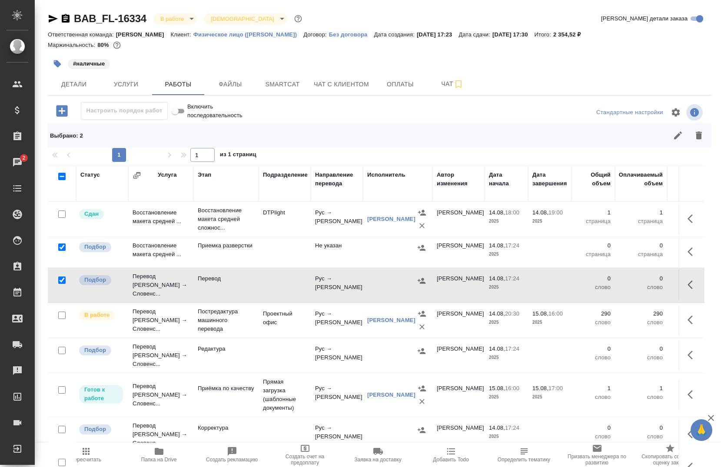
click at [63, 348] on input "checkbox" at bounding box center [61, 350] width 7 height 7
checkbox input "true"
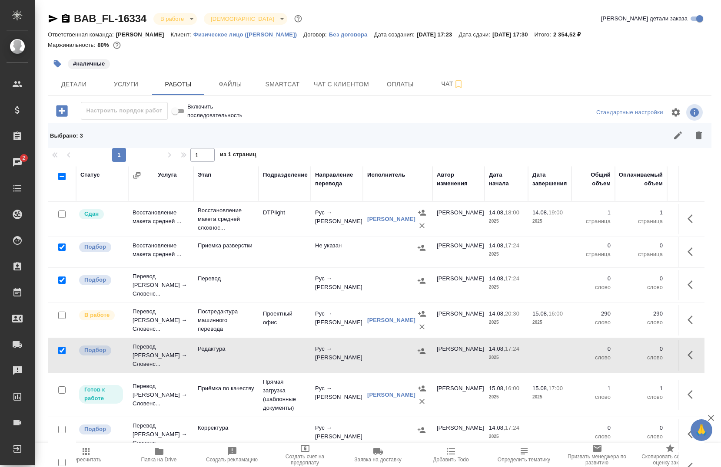
click at [62, 426] on input "checkbox" at bounding box center [61, 429] width 7 height 7
checkbox input "true"
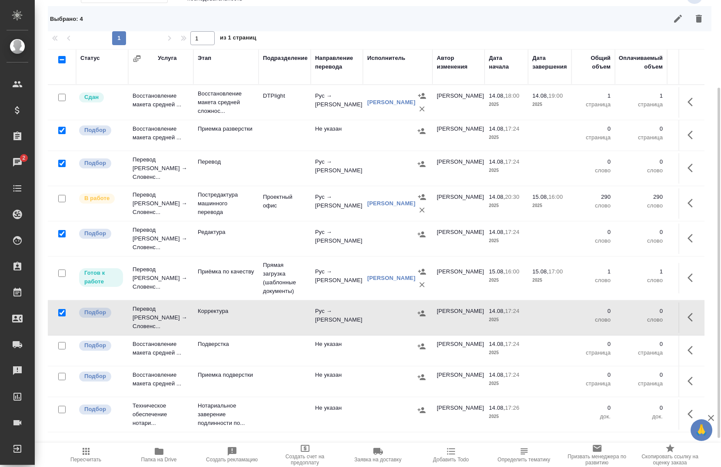
scroll to position [155, 0]
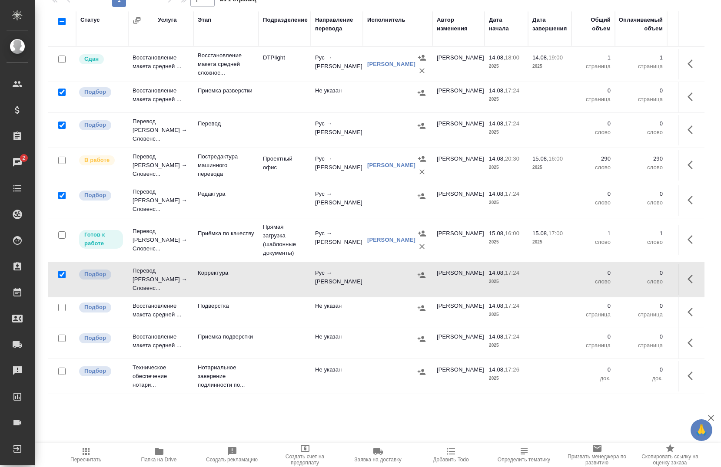
click at [59, 304] on input "checkbox" at bounding box center [61, 307] width 7 height 7
checkbox input "true"
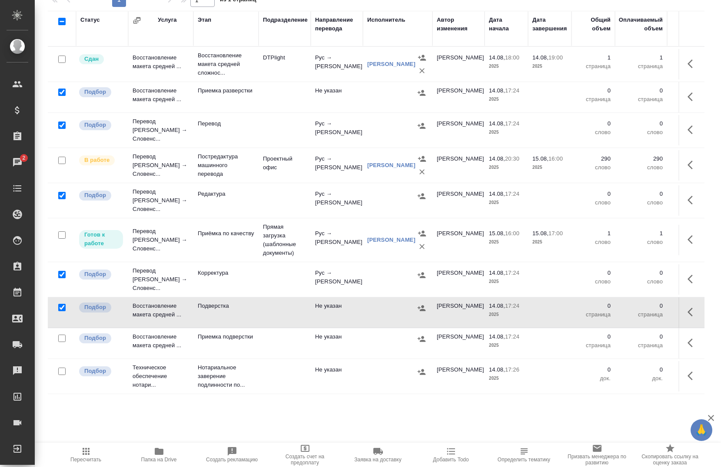
click at [61, 335] on input "checkbox" at bounding box center [61, 338] width 7 height 7
checkbox input "true"
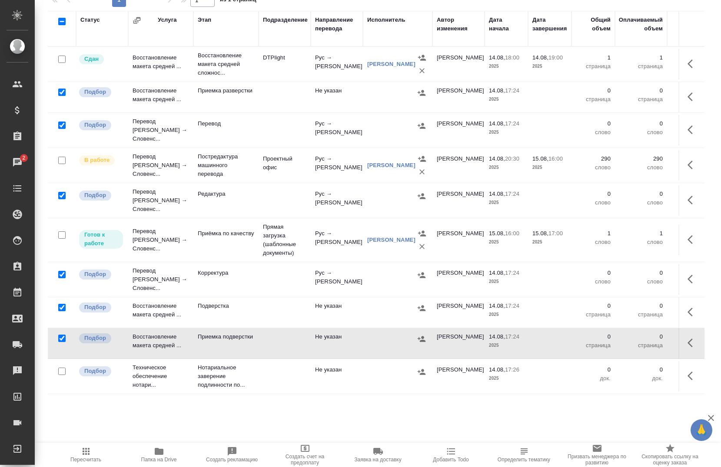
click at [62, 368] on input "checkbox" at bounding box center [61, 371] width 7 height 7
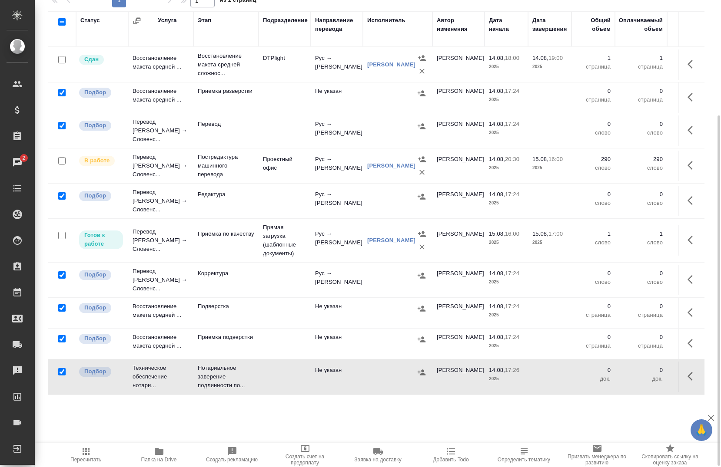
scroll to position [155, 0]
click at [62, 368] on input "checkbox" at bounding box center [61, 371] width 7 height 7
checkbox input "false"
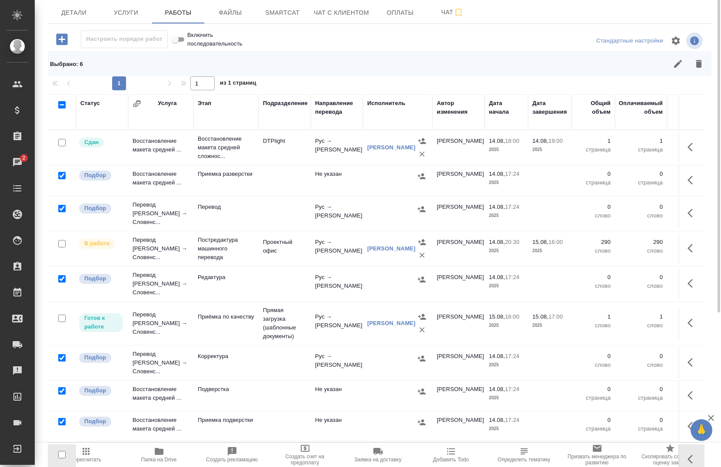
scroll to position [0, 0]
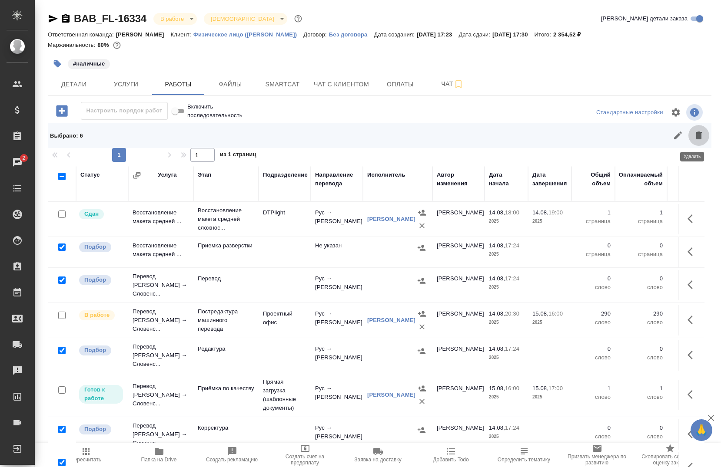
click at [696, 138] on icon "button" at bounding box center [699, 136] width 6 height 8
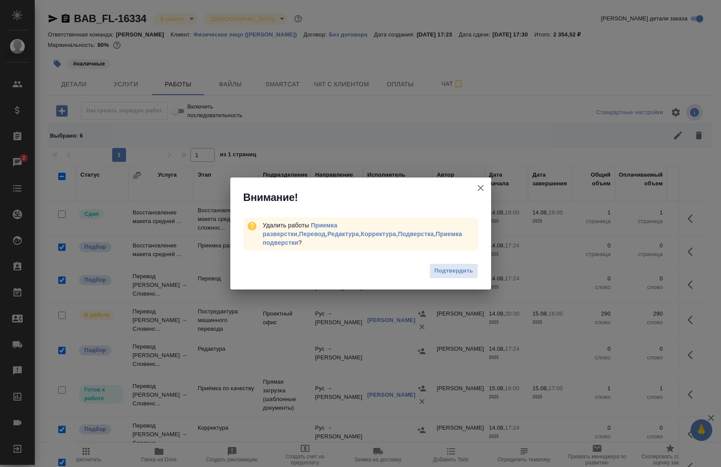
click at [450, 257] on div "Подтвердить" at bounding box center [360, 272] width 261 height 35
click at [451, 269] on span "Подтвердить" at bounding box center [453, 271] width 39 height 10
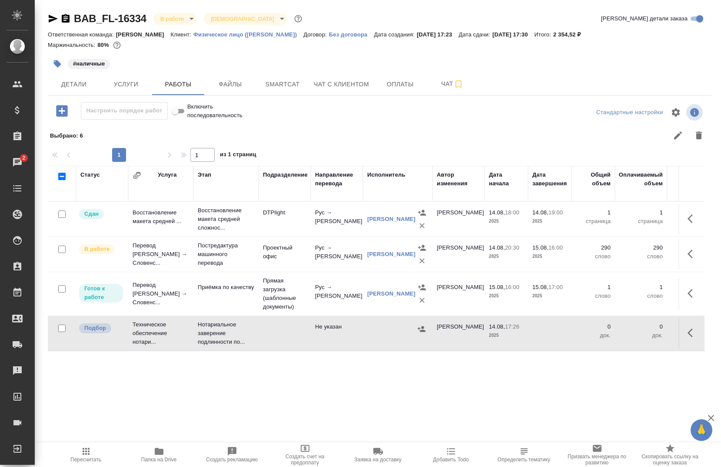
click at [57, 65] on icon "button" at bounding box center [57, 63] width 7 height 7
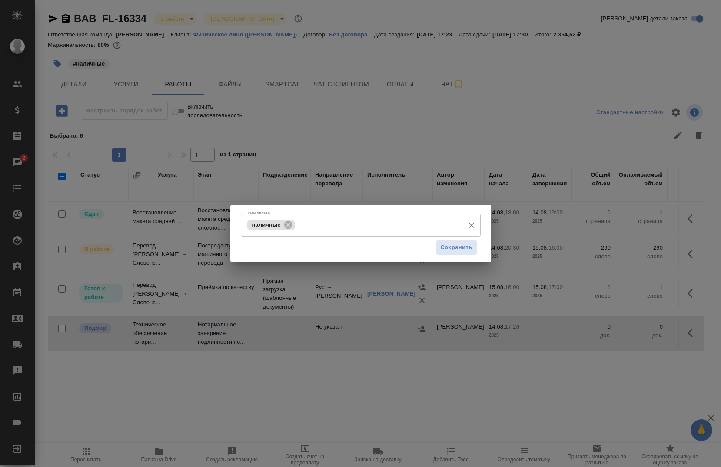
click at [320, 227] on input "Тэги заказа" at bounding box center [378, 225] width 163 height 15
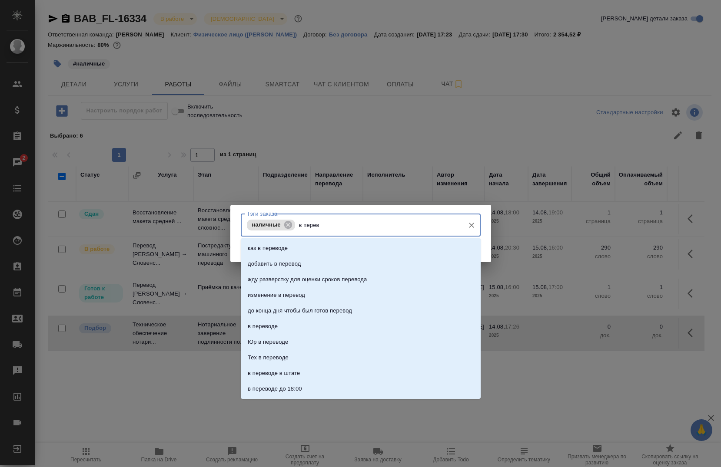
type input "в перево"
click at [292, 326] on li "в переводе" at bounding box center [361, 327] width 240 height 16
type input "отдать"
click at [299, 282] on li "отдать на приемку" at bounding box center [361, 280] width 240 height 16
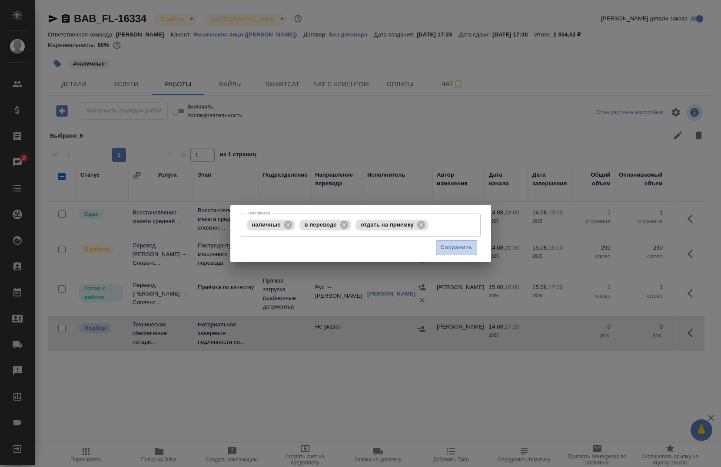
click at [459, 250] on span "Сохранить" at bounding box center [457, 248] width 32 height 10
